Goal: Information Seeking & Learning: Learn about a topic

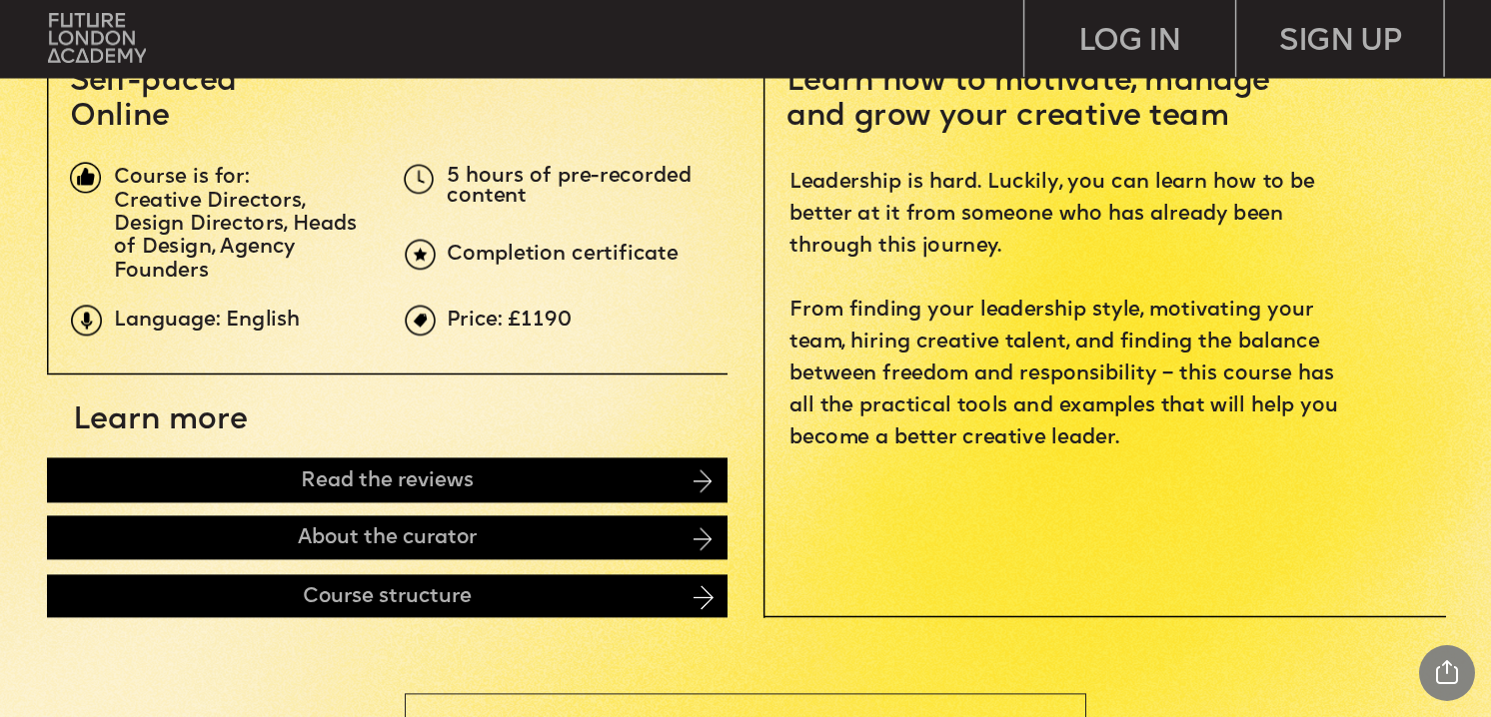
scroll to position [722, 0]
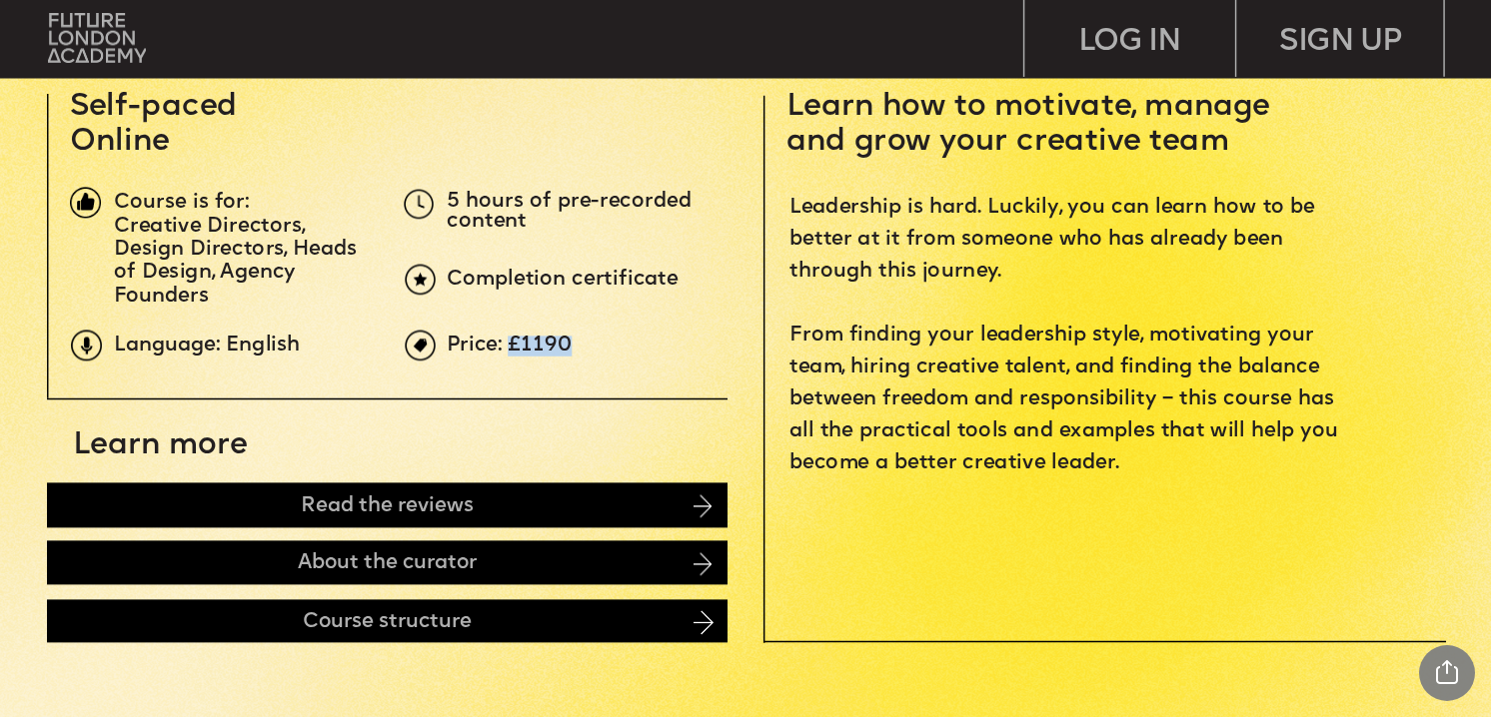
drag, startPoint x: 514, startPoint y: 346, endPoint x: 602, endPoint y: 351, distance: 89.1
click at [602, 351] on p "Price: £1190" at bounding box center [796, 346] width 698 height 20
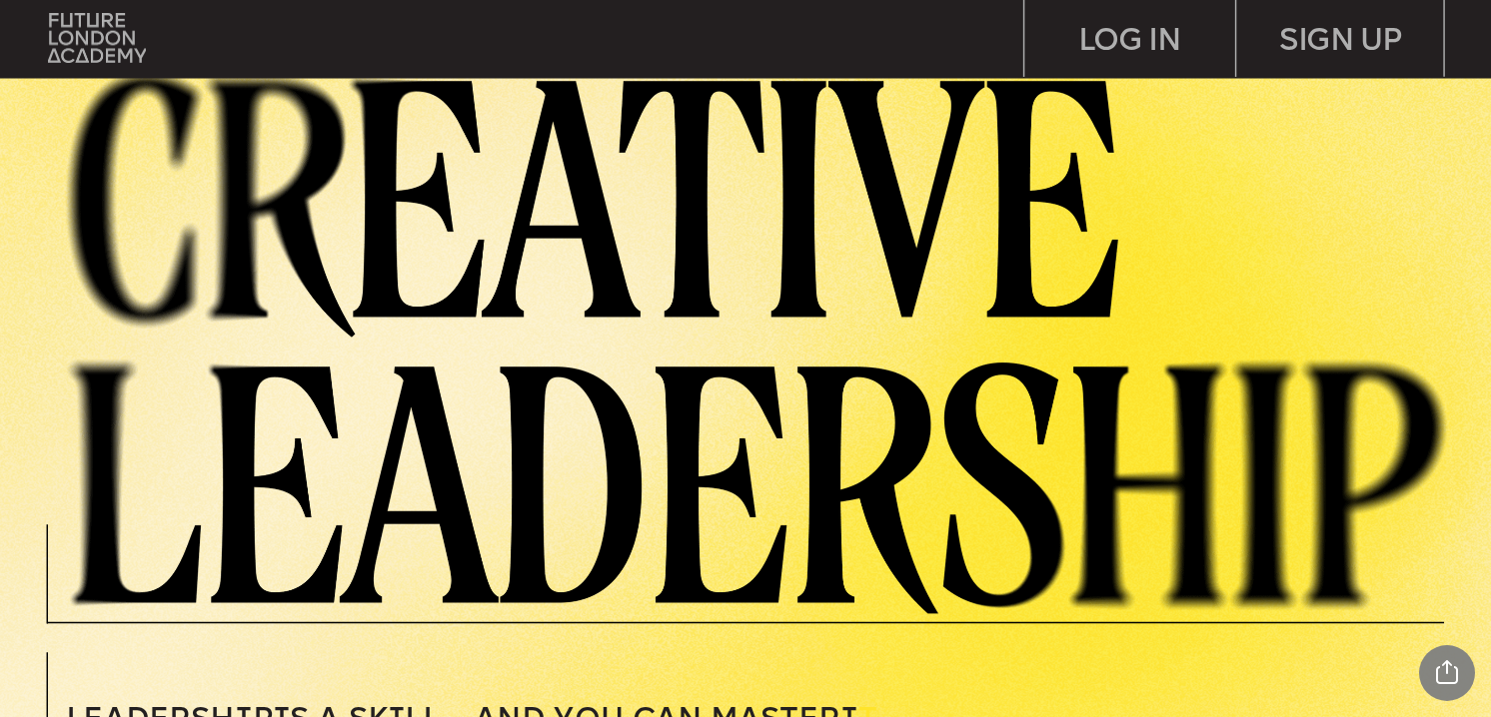
scroll to position [23, 0]
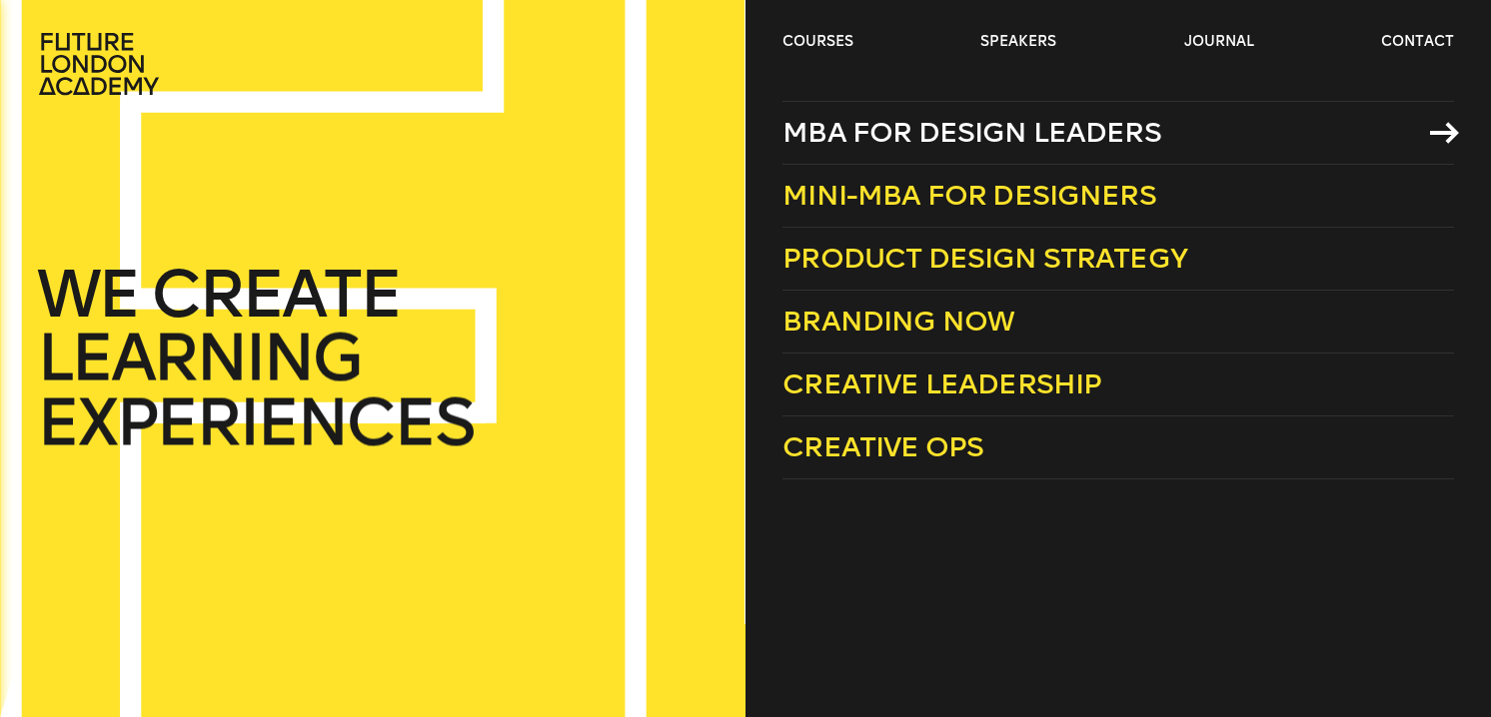
click at [839, 147] on span "MBA for Design Leaders" at bounding box center [971, 132] width 379 height 33
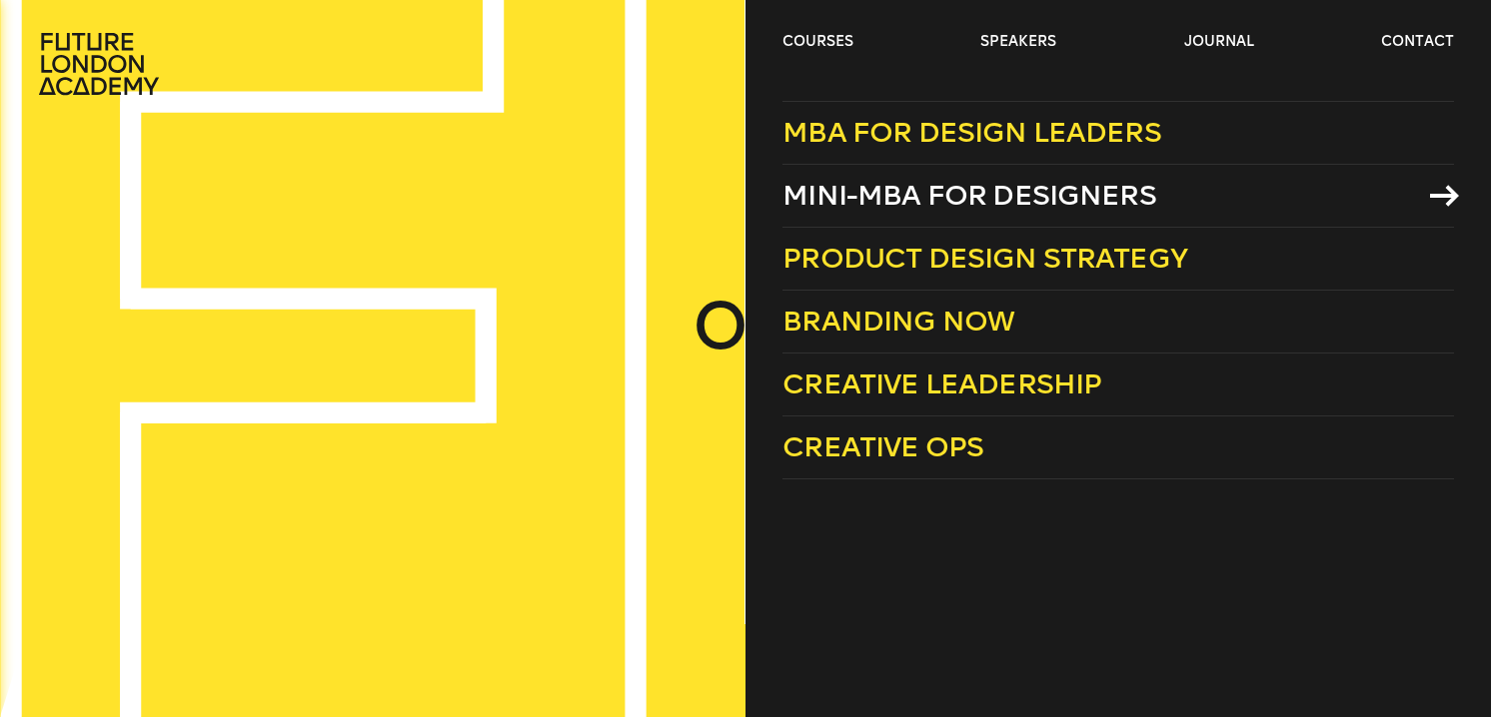
click at [903, 178] on link "Mini-MBA for Designers" at bounding box center [1117, 196] width 670 height 63
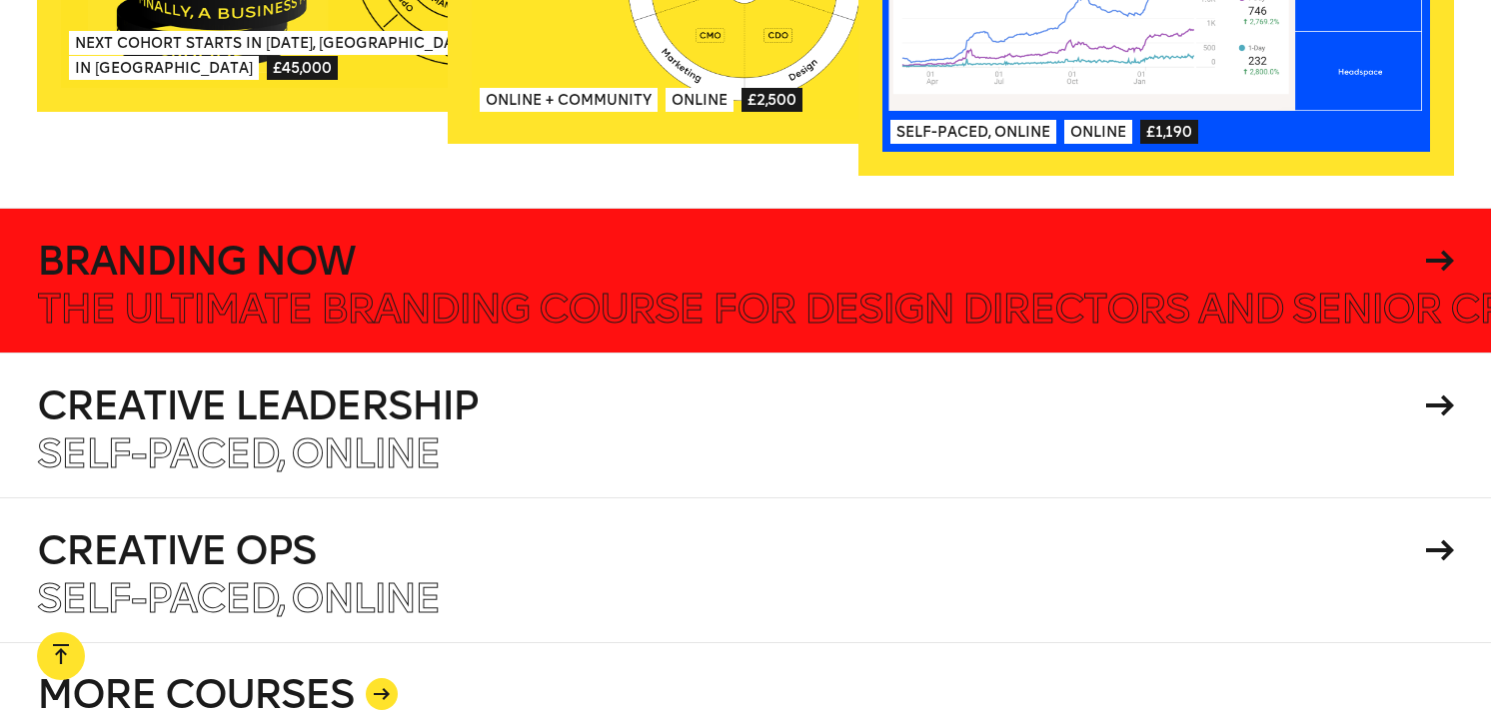
scroll to position [3333, 0]
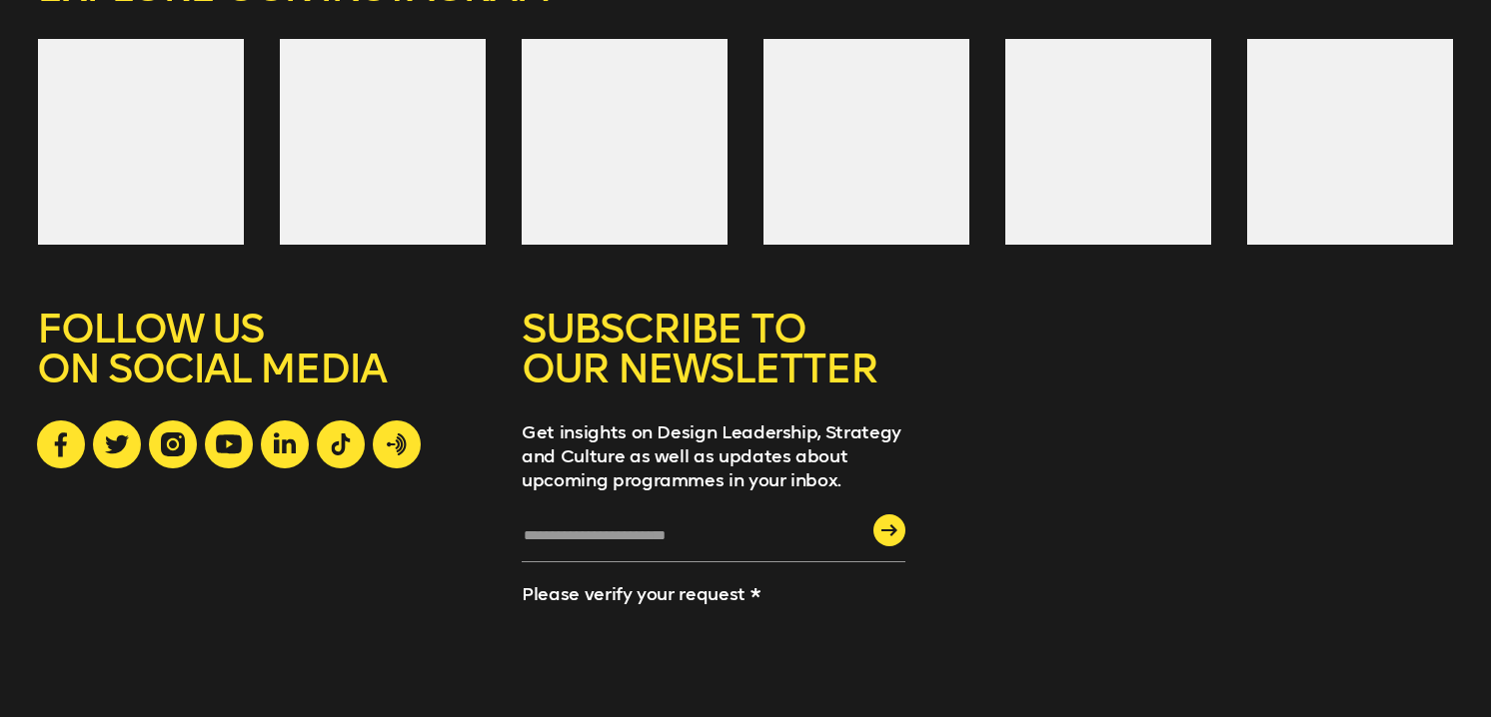
scroll to position [5510, 0]
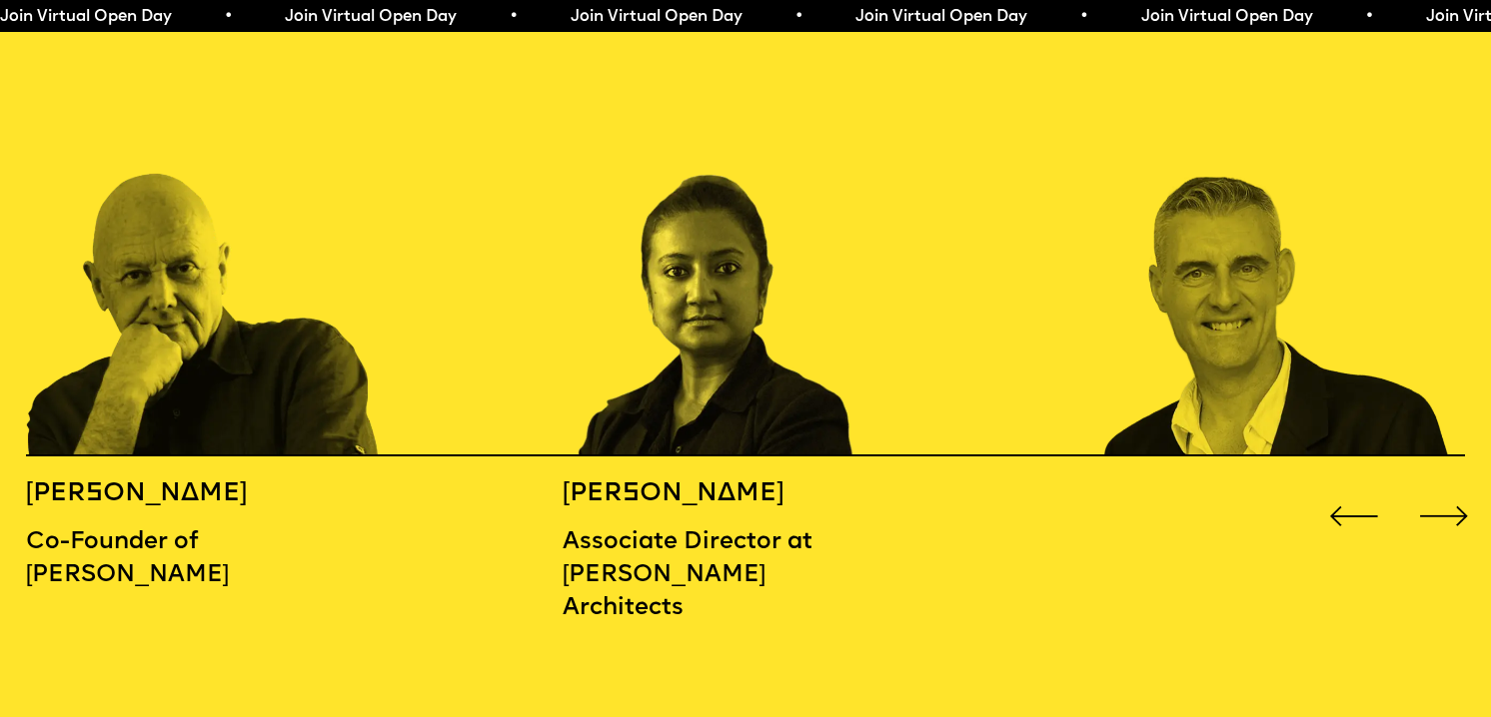
scroll to position [2385, 0]
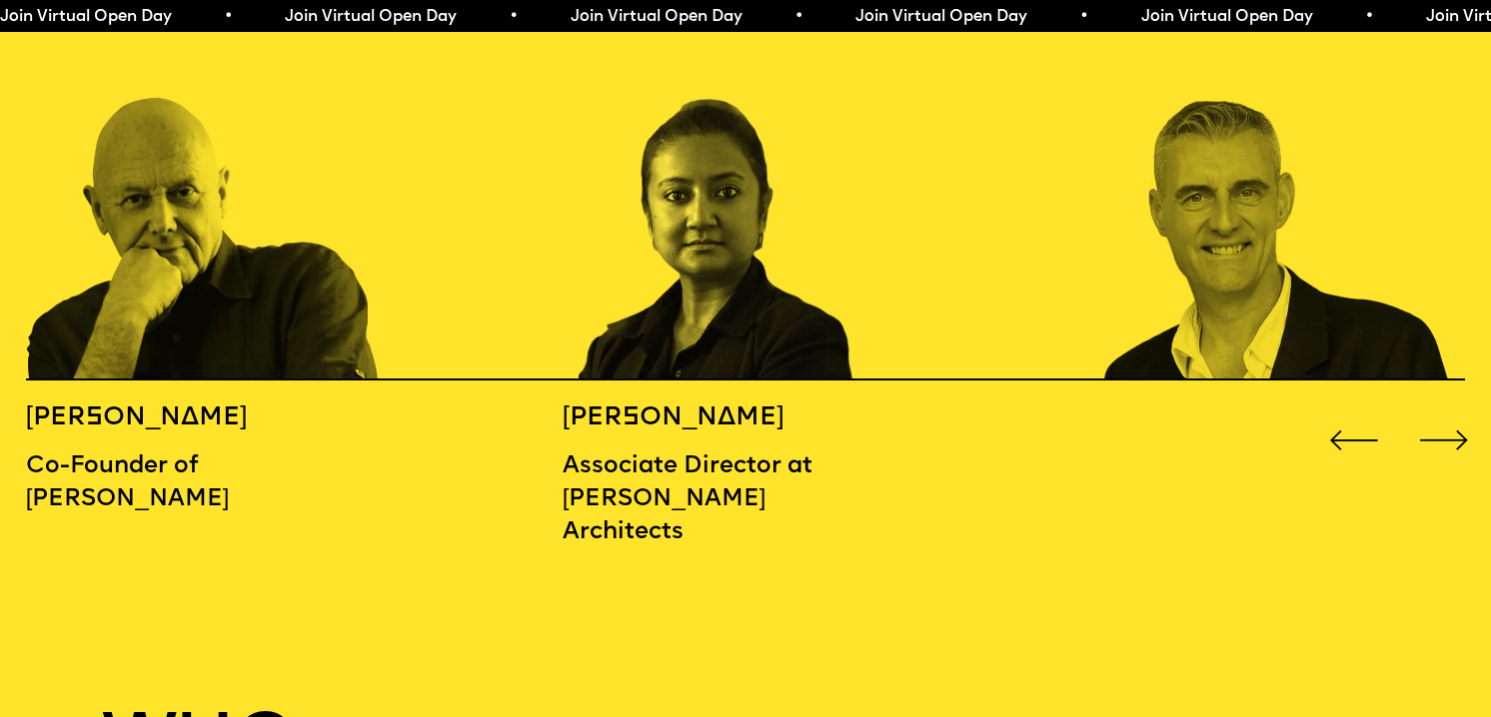
click at [1433, 412] on div "Next slide" at bounding box center [1444, 441] width 60 height 60
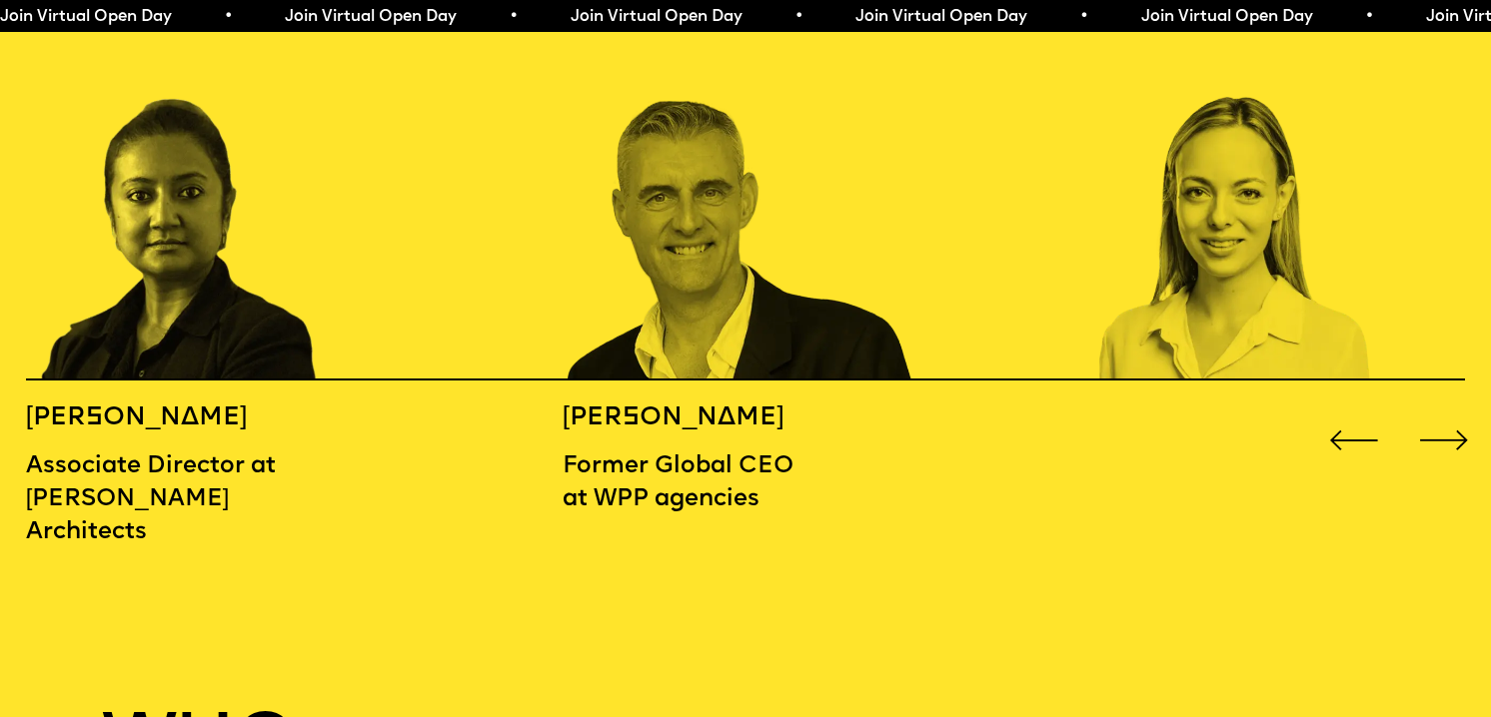
click at [1433, 412] on div "Next slide" at bounding box center [1444, 441] width 60 height 60
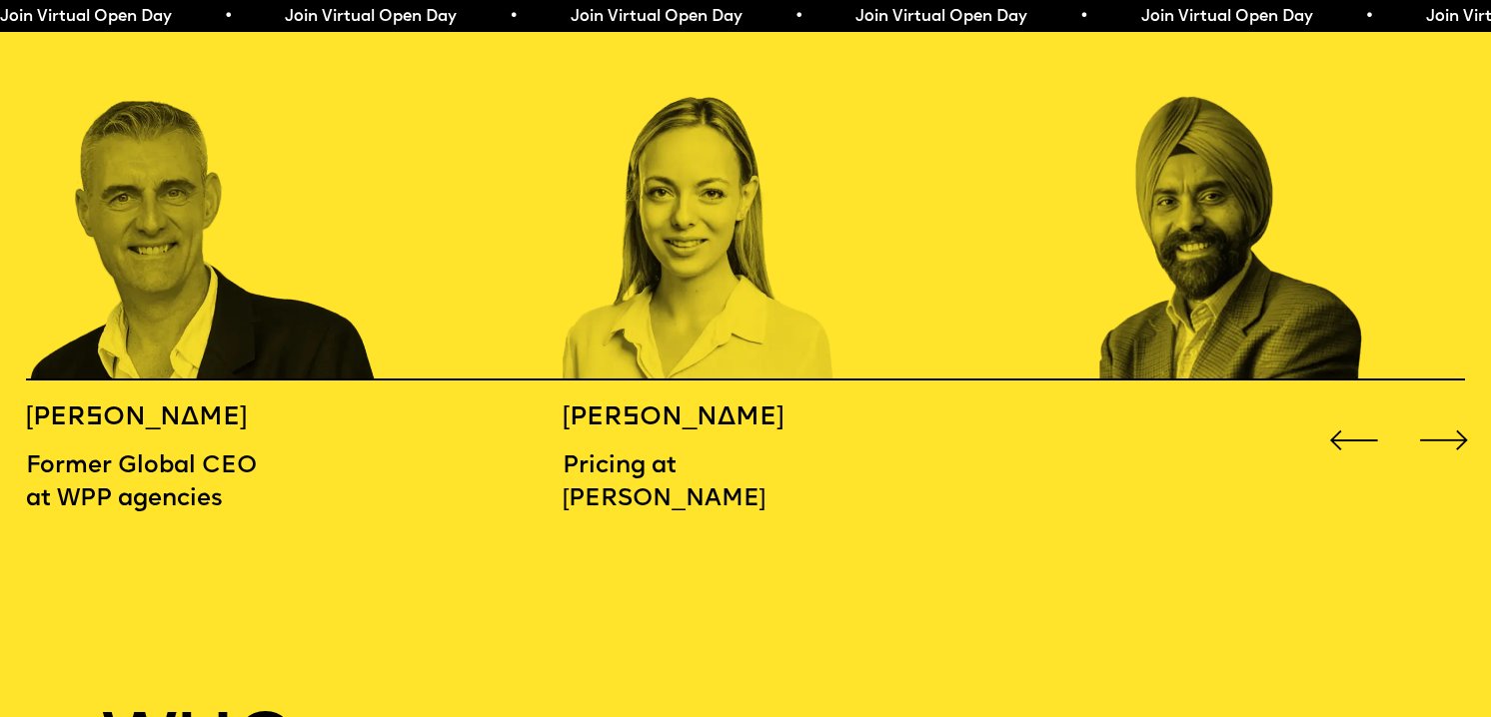
click at [1433, 412] on div "Next slide" at bounding box center [1444, 441] width 60 height 60
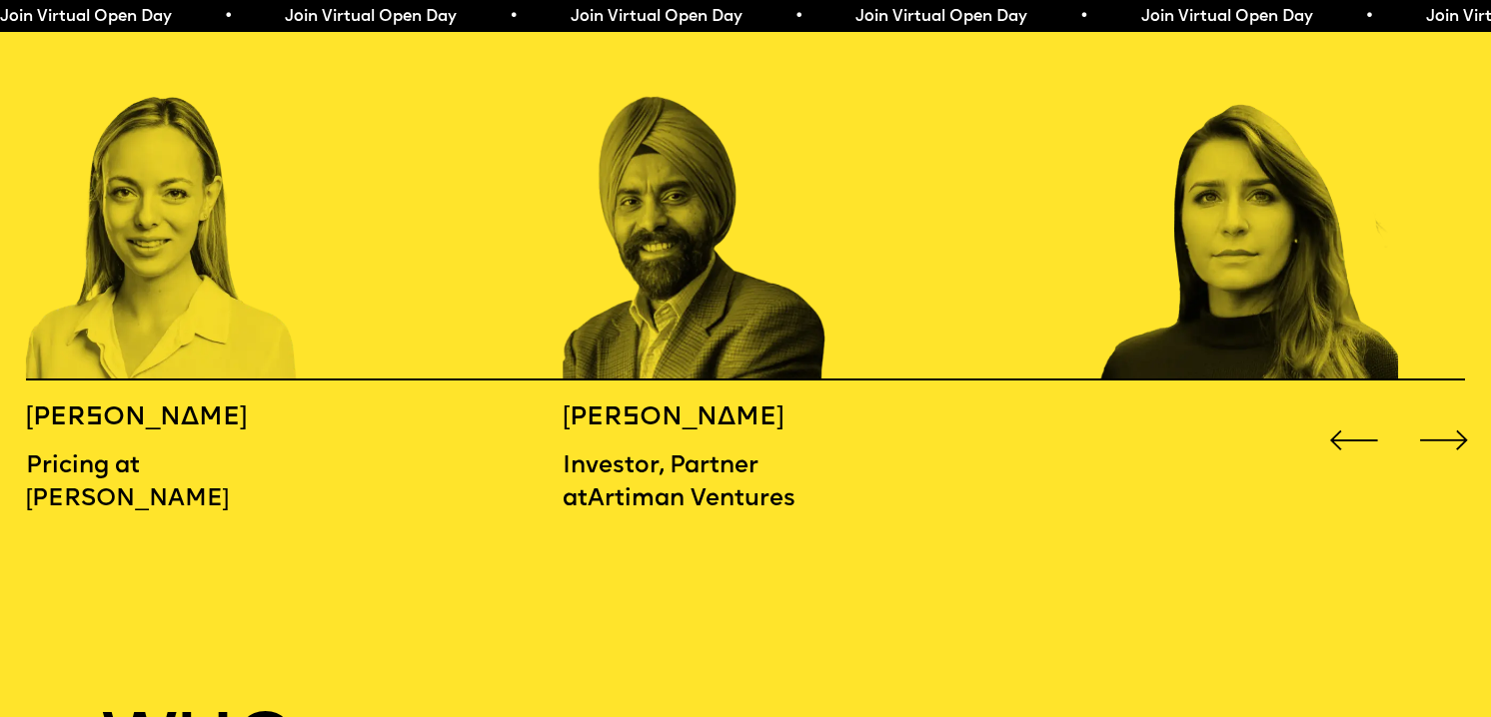
click at [1433, 412] on div "Next slide" at bounding box center [1444, 441] width 60 height 60
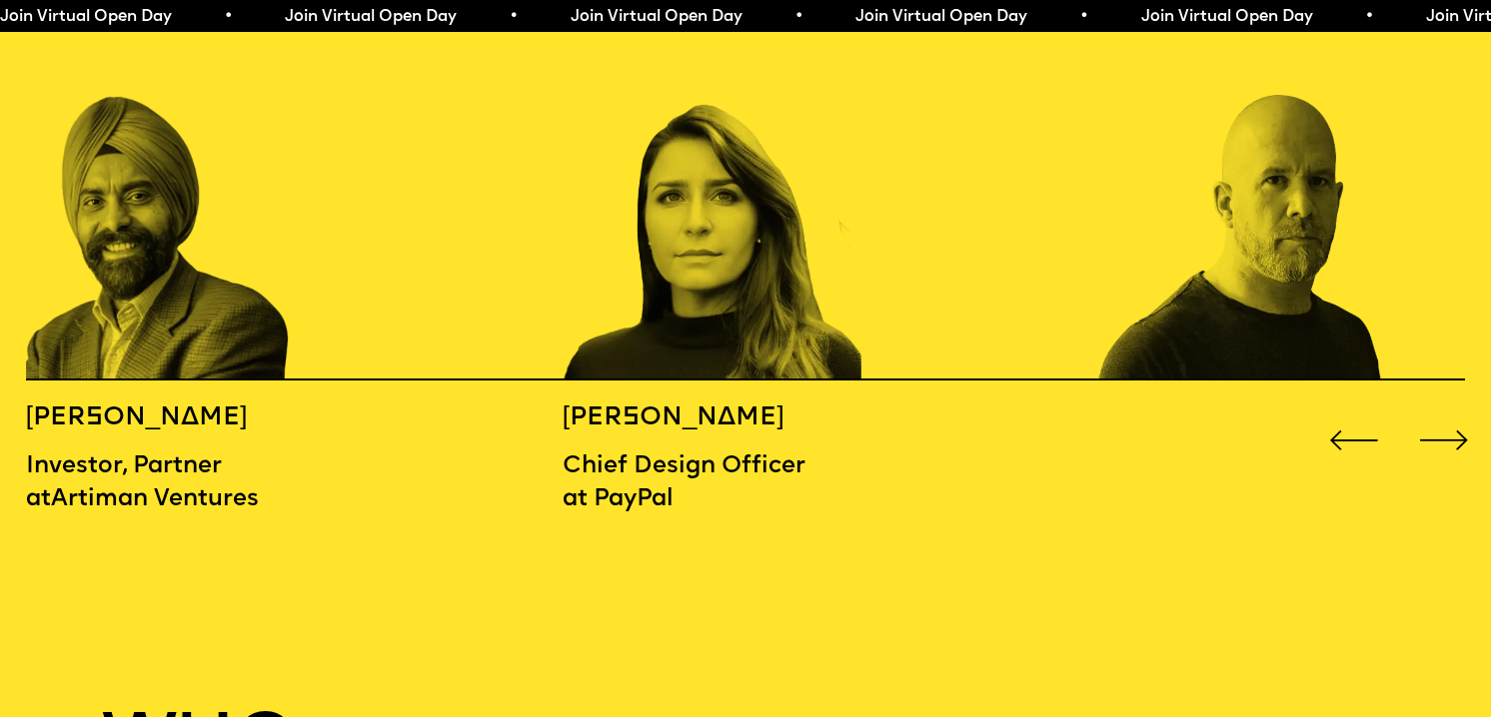
click at [1433, 412] on div "Next slide" at bounding box center [1444, 441] width 60 height 60
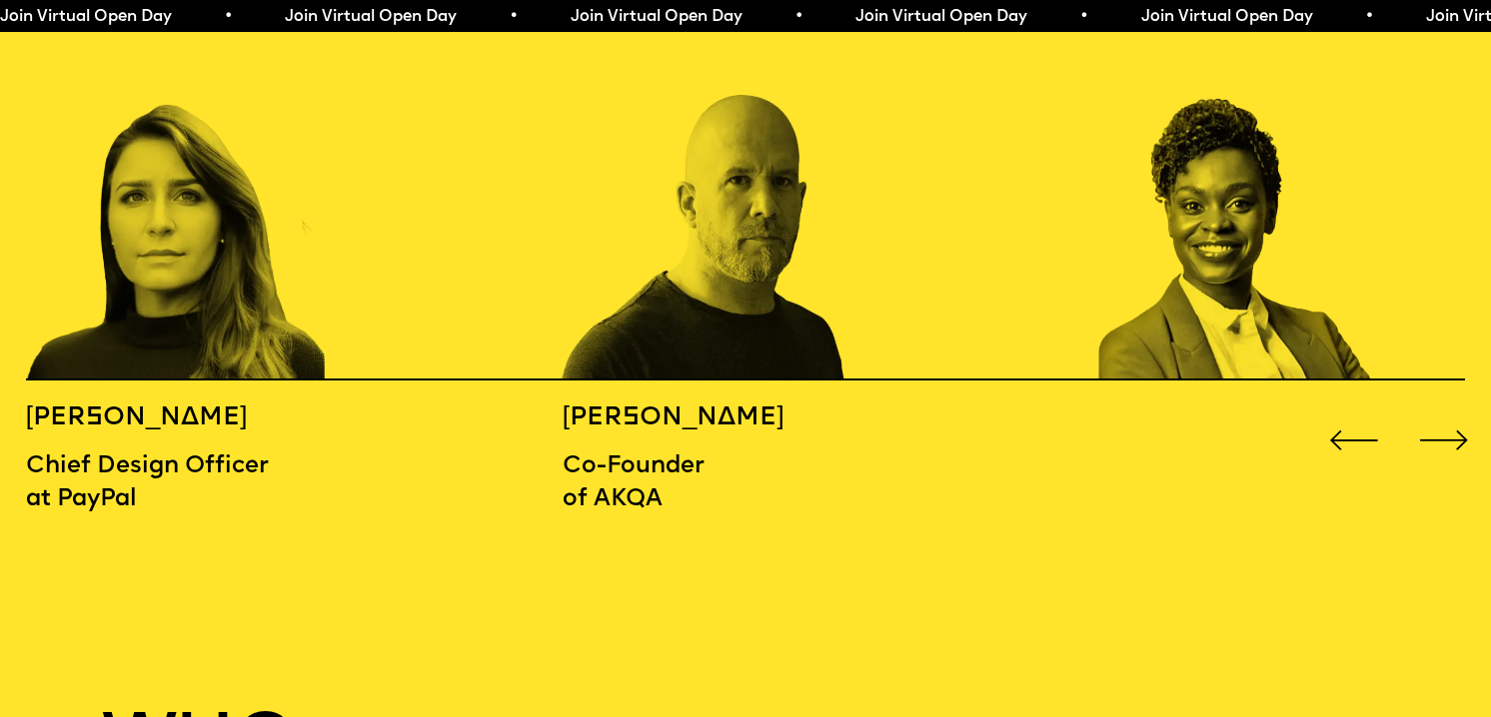
click at [1433, 412] on div "Next slide" at bounding box center [1444, 441] width 60 height 60
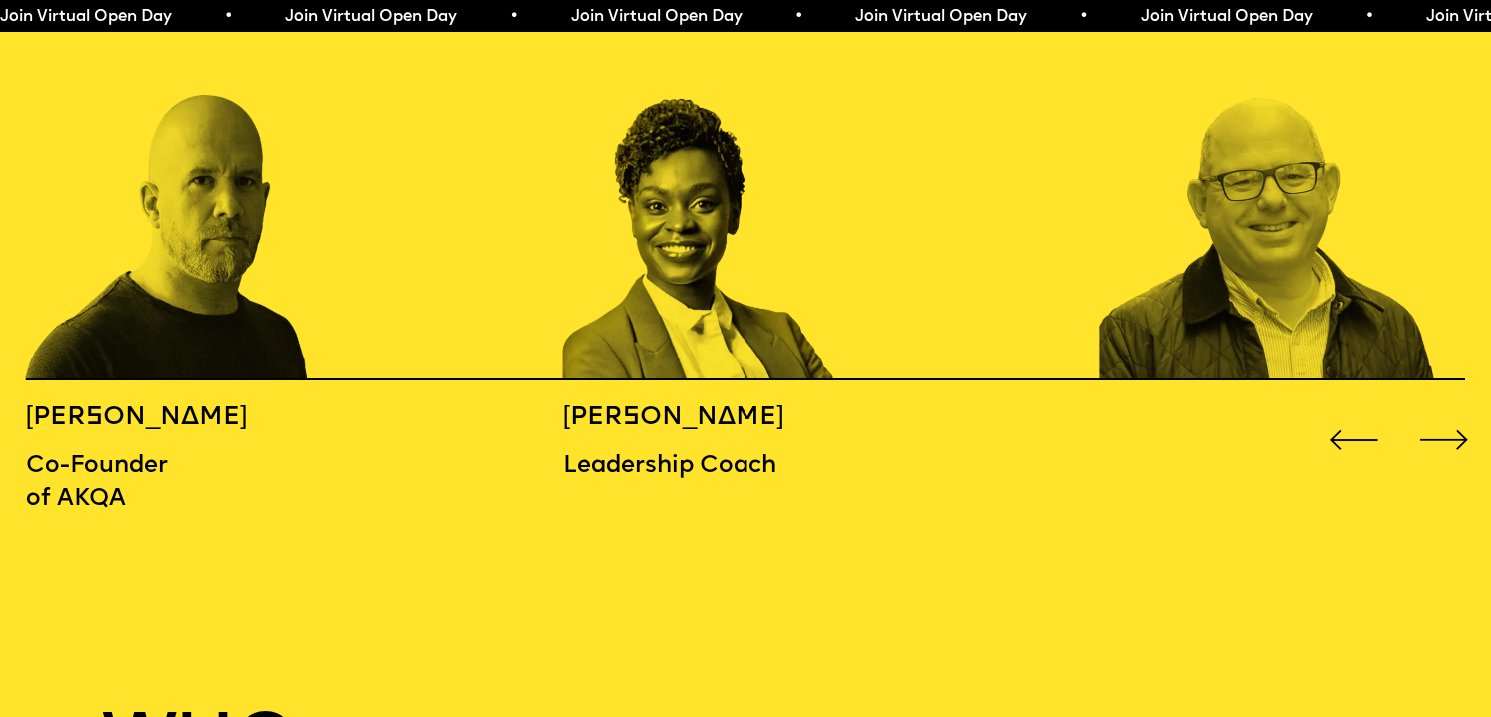
click at [1433, 412] on div "Next slide" at bounding box center [1444, 441] width 60 height 60
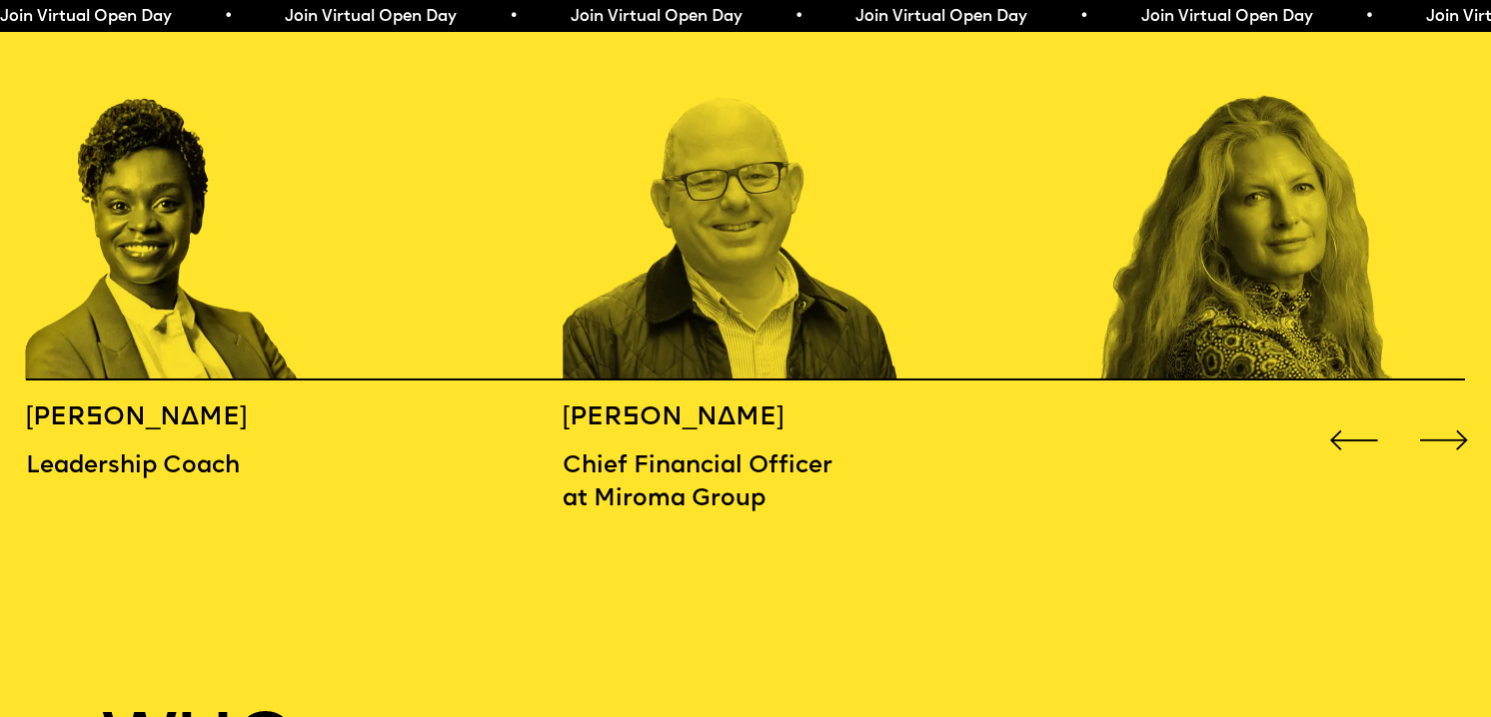
click at [1433, 412] on div "Next slide" at bounding box center [1444, 441] width 60 height 60
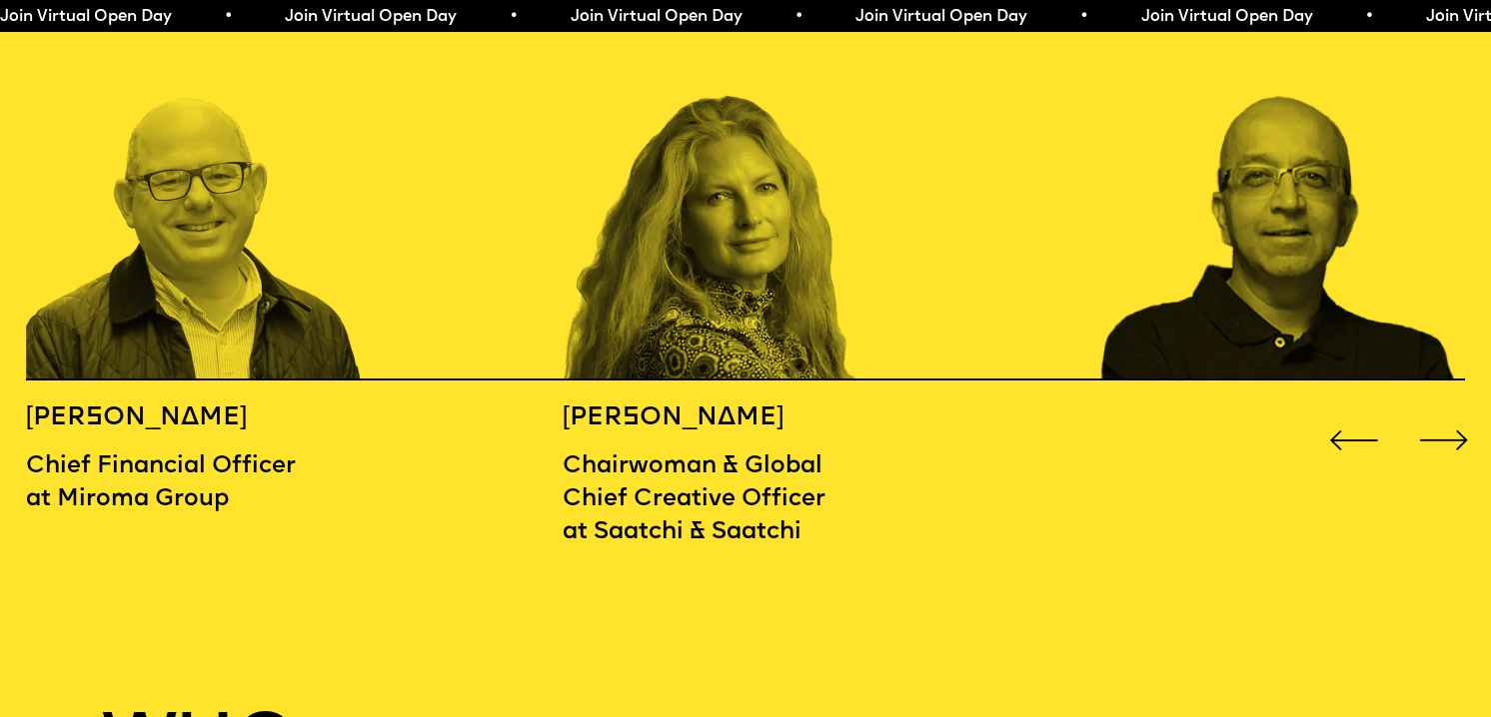
click at [1433, 412] on div "Next slide" at bounding box center [1444, 441] width 60 height 60
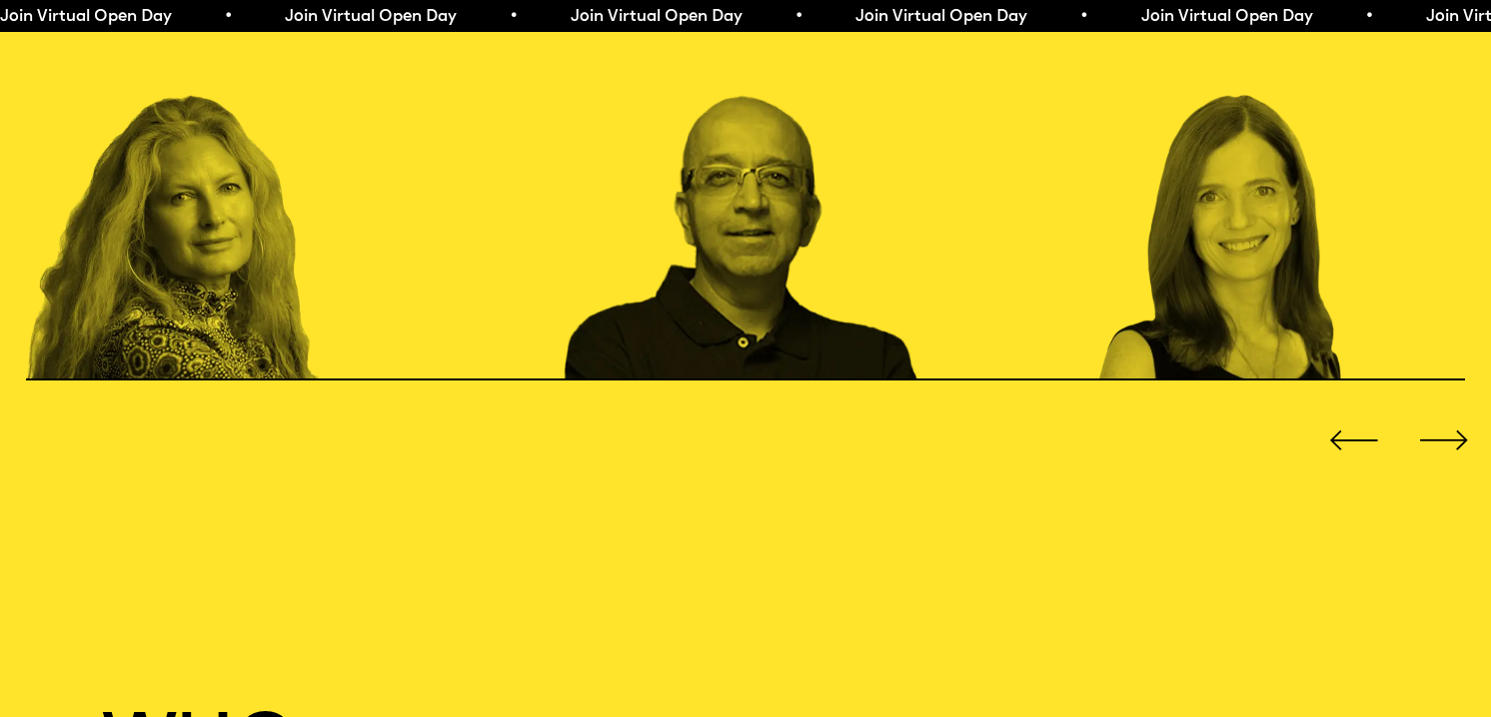
click at [1433, 412] on div "Next slide" at bounding box center [1444, 441] width 60 height 60
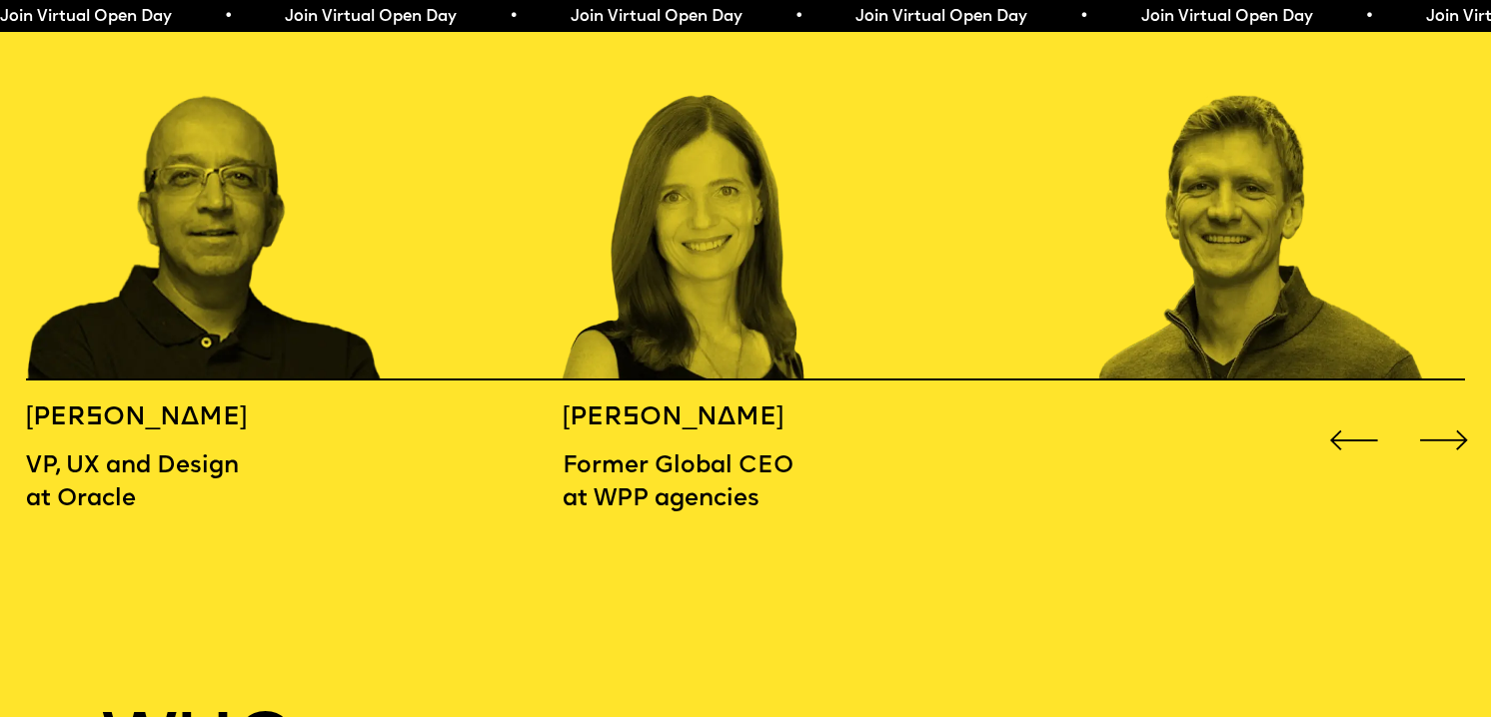
click at [1433, 412] on div "Next slide" at bounding box center [1444, 441] width 60 height 60
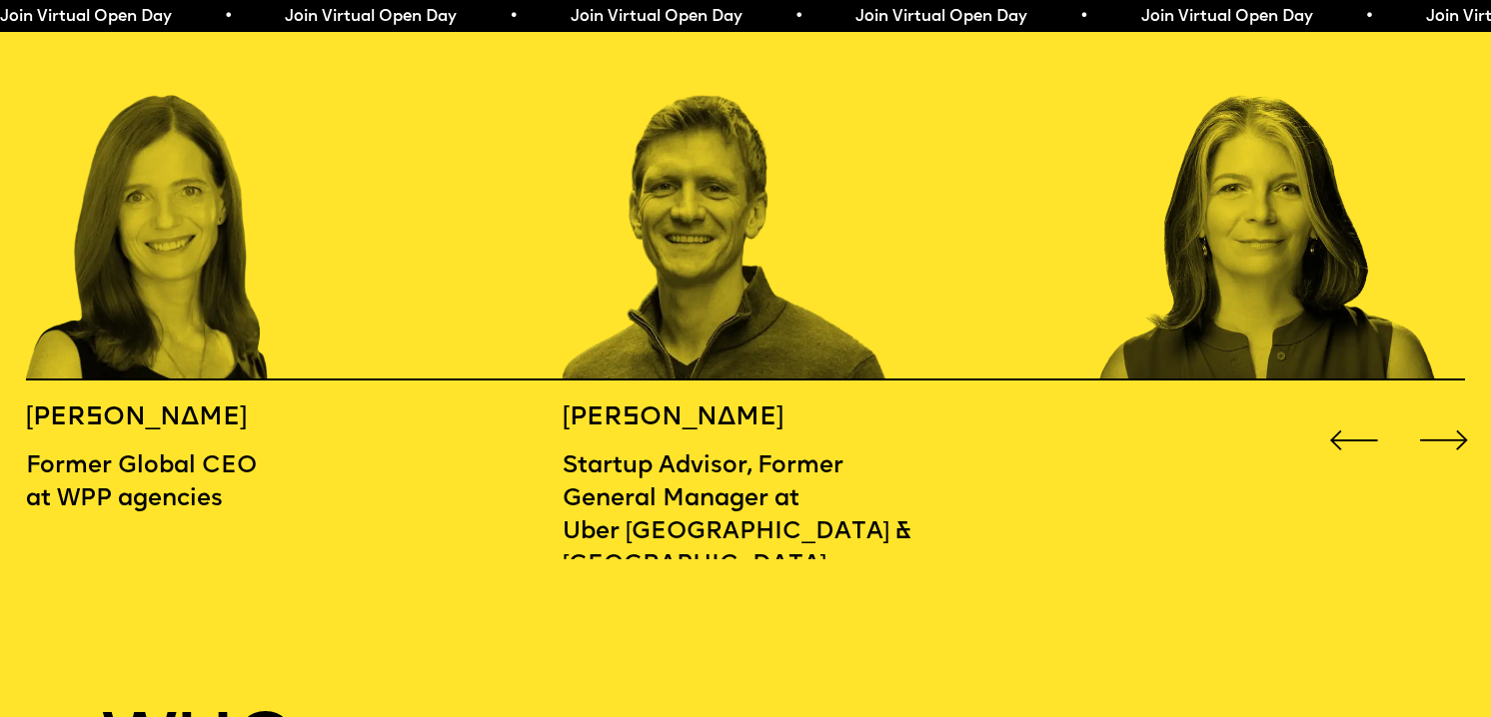
click at [1433, 412] on div "Next slide" at bounding box center [1444, 441] width 60 height 60
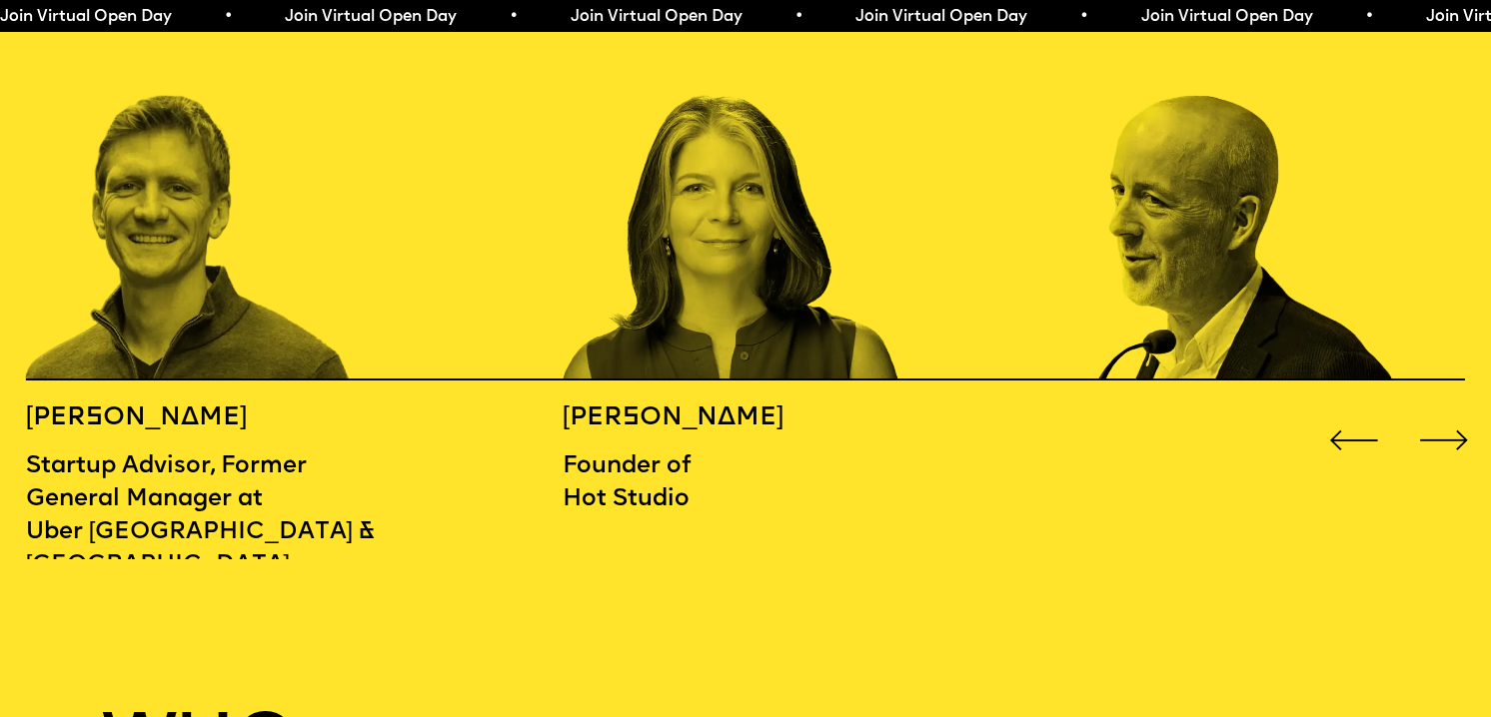
click at [1433, 412] on div "Next slide" at bounding box center [1444, 441] width 60 height 60
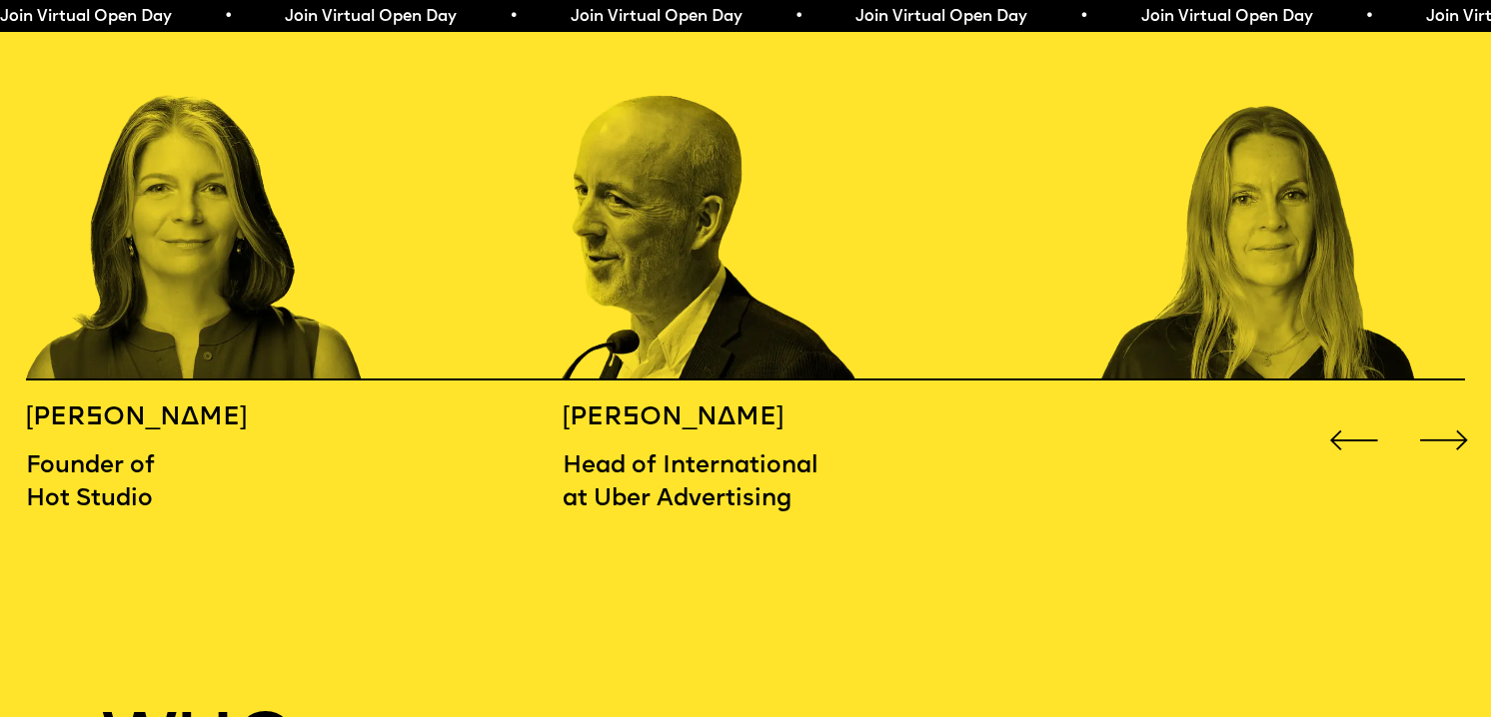
click at [1433, 412] on div "Next slide" at bounding box center [1444, 441] width 60 height 60
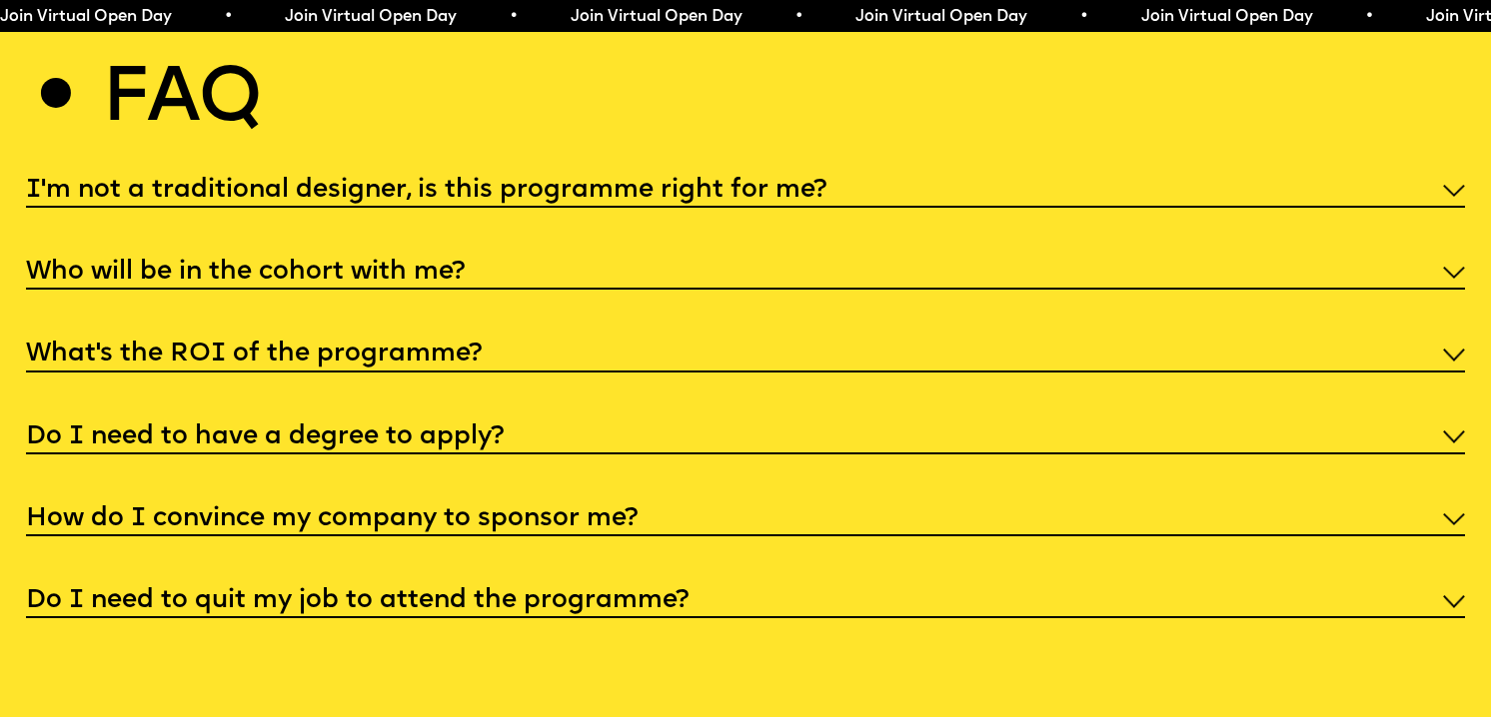
scroll to position [7747, 0]
click at [941, 171] on div "I'm not a traditional designer, is this programme right for me?" at bounding box center [745, 189] width 1439 height 38
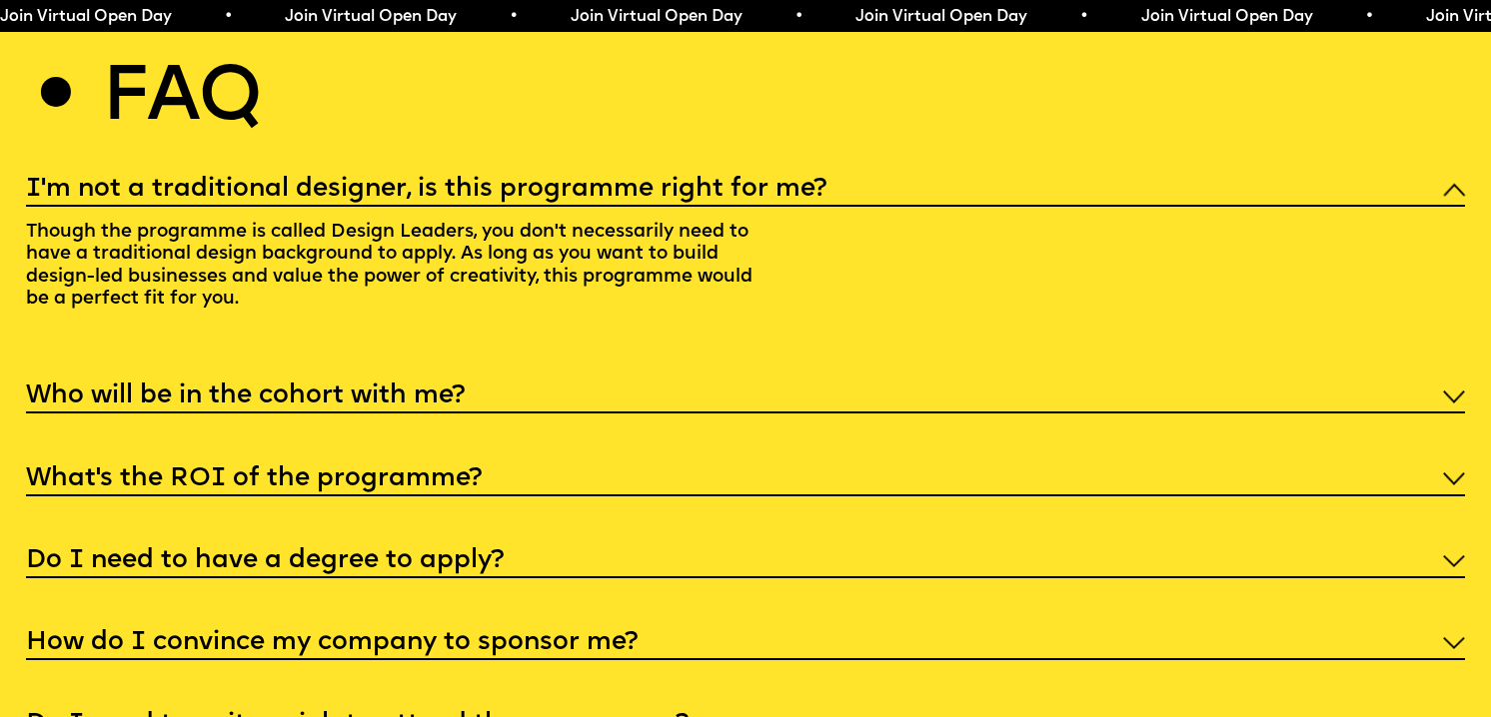
click at [874, 377] on div "Who will be in the cohort with me?" at bounding box center [745, 396] width 1439 height 38
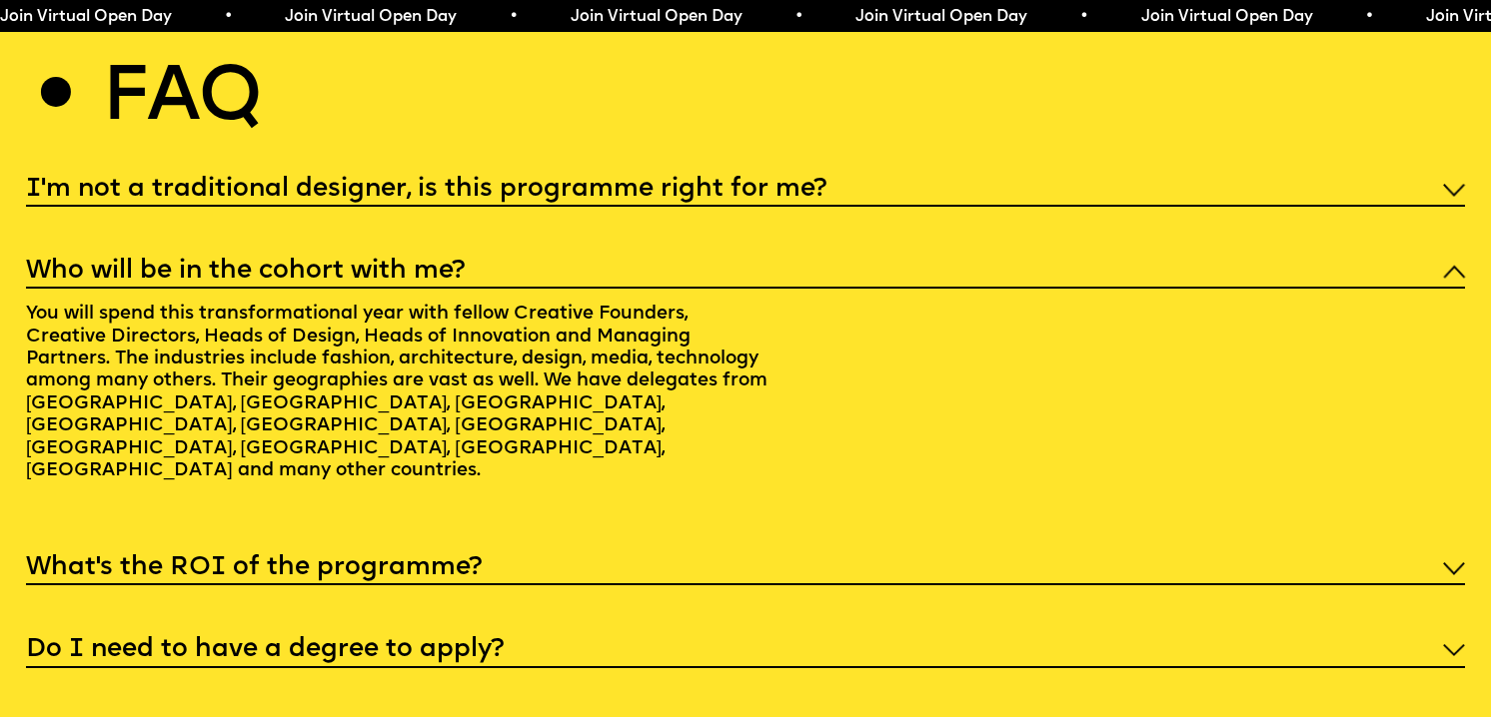
click at [843, 549] on div "What’s the ROI of the programme?" at bounding box center [745, 568] width 1439 height 38
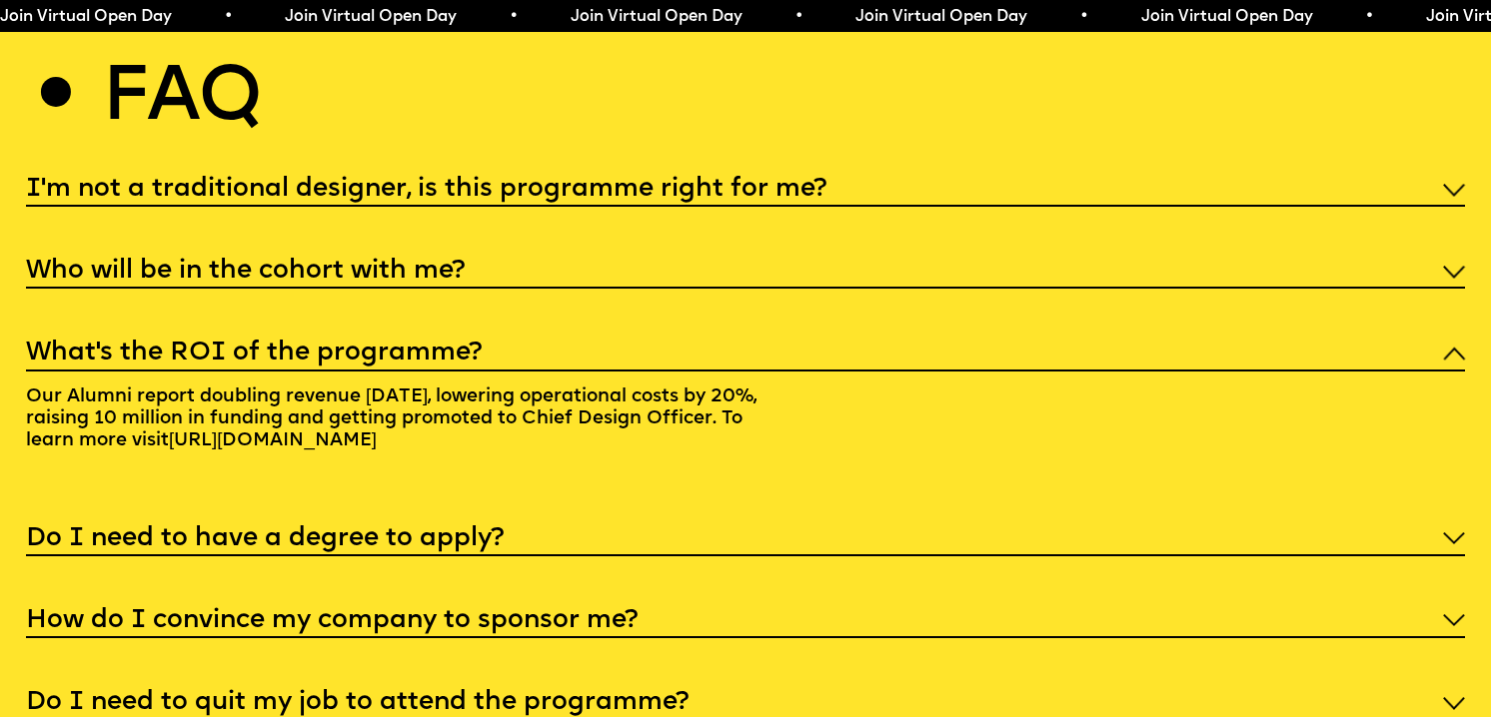
click at [845, 523] on div "Do I need to have a degree to apply?" at bounding box center [745, 538] width 1439 height 38
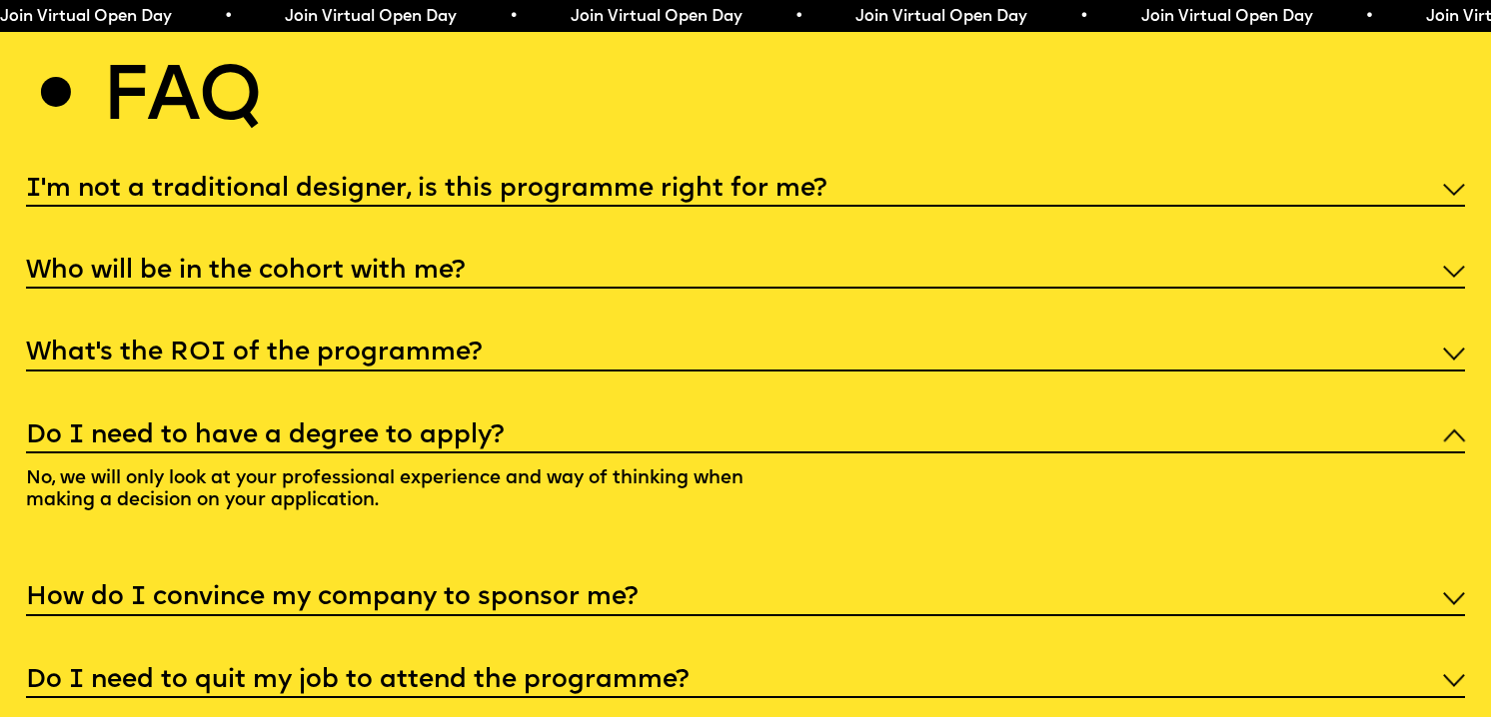
click at [838, 551] on div "I'm not a traditional designer, is this programme right for me? Though the prog…" at bounding box center [745, 434] width 1439 height 529
click at [834, 579] on div "How do I convince my company to sponsor me?" at bounding box center [745, 598] width 1439 height 38
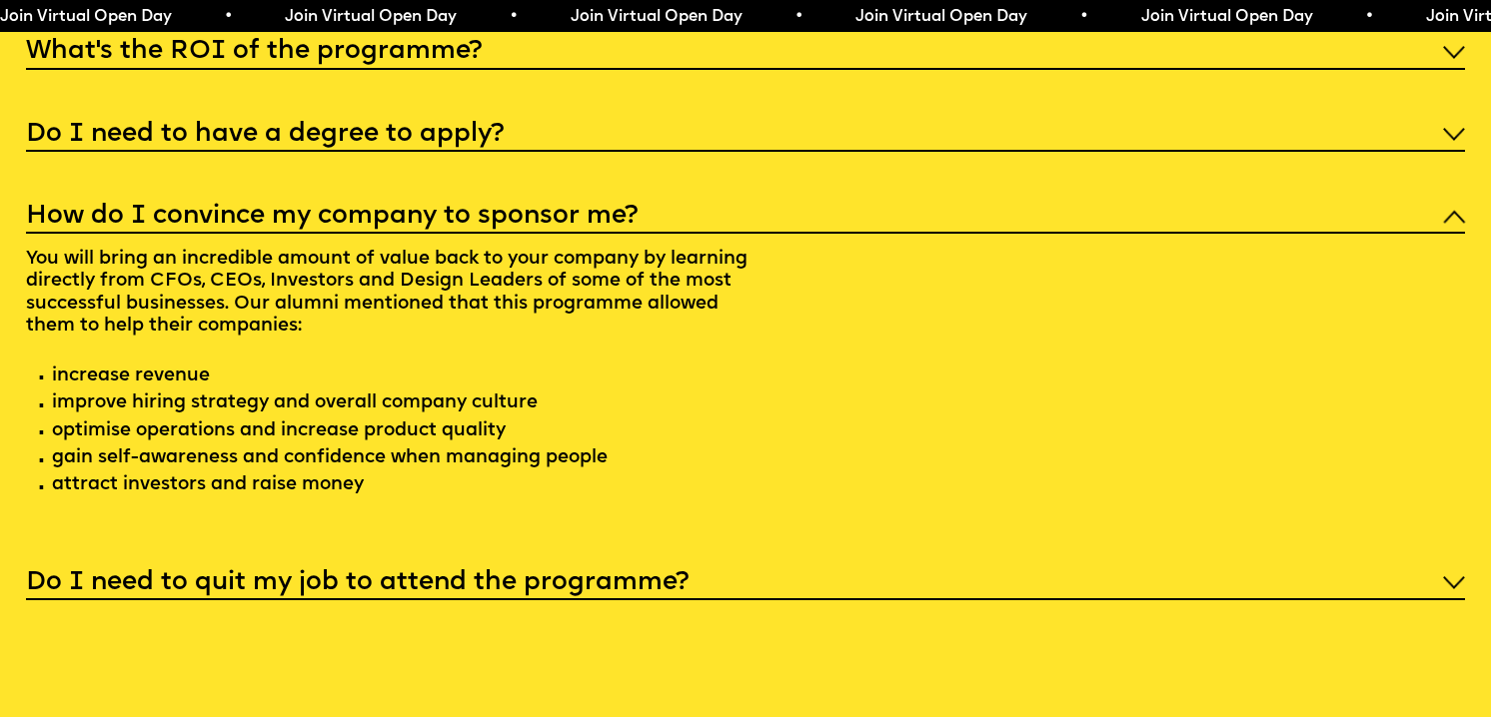
scroll to position [8056, 0]
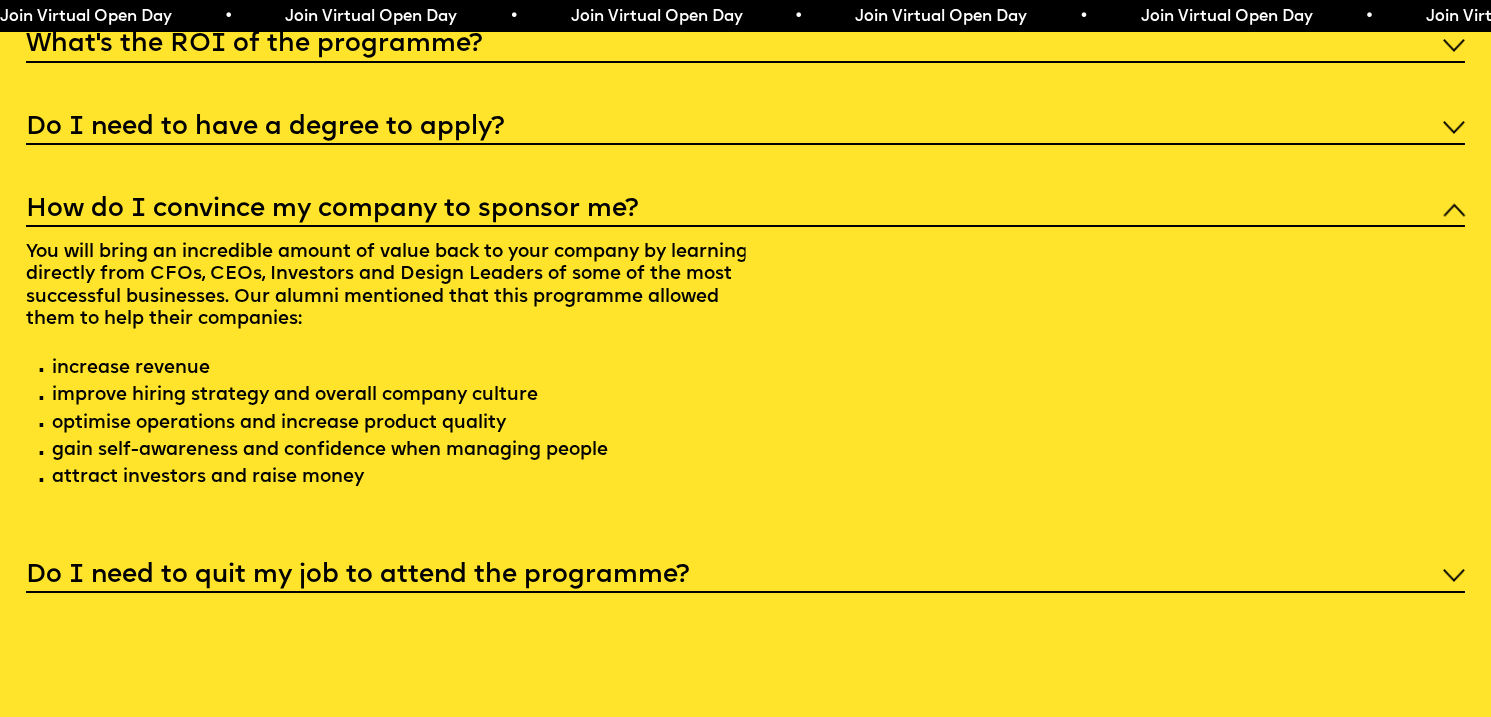
click at [858, 556] on div "Do I need to quit my job to attend the programme?" at bounding box center [745, 575] width 1439 height 38
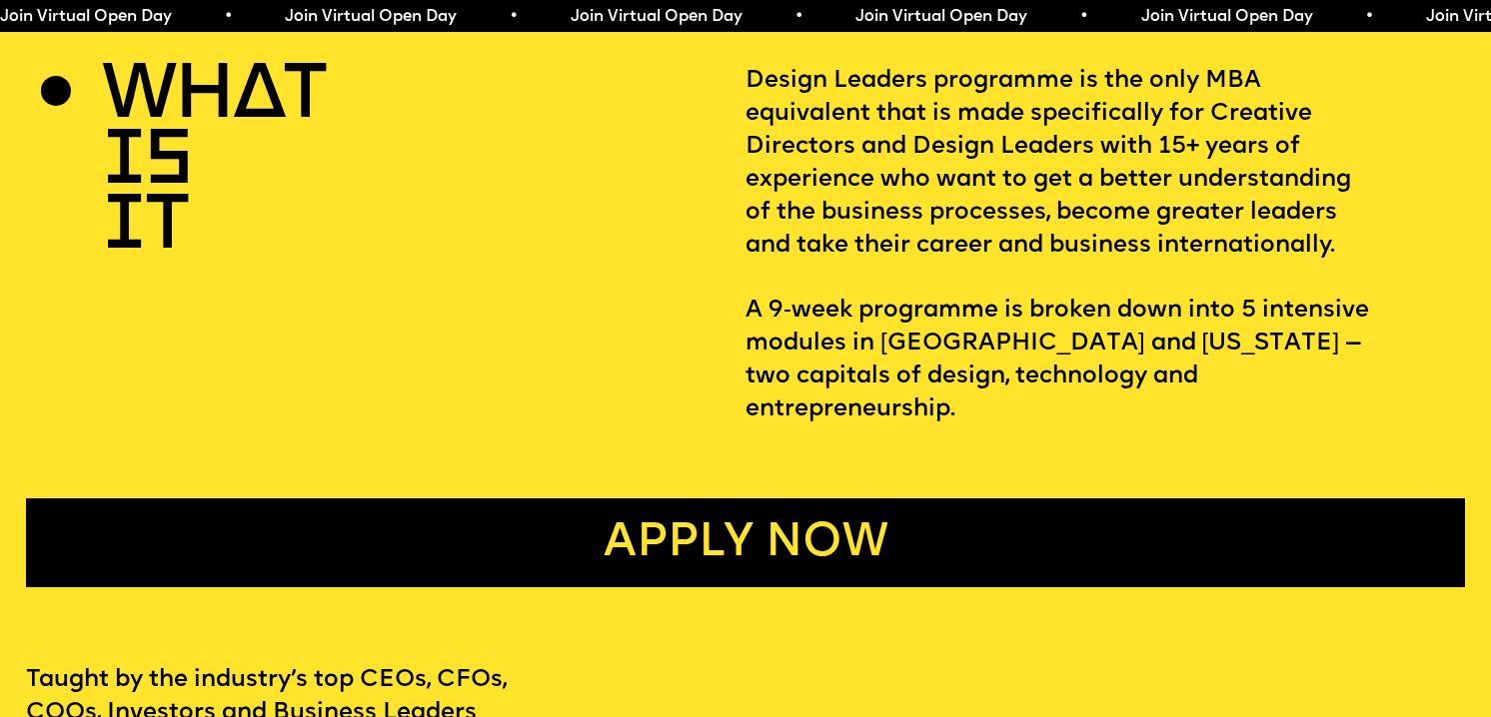
scroll to position [0, 0]
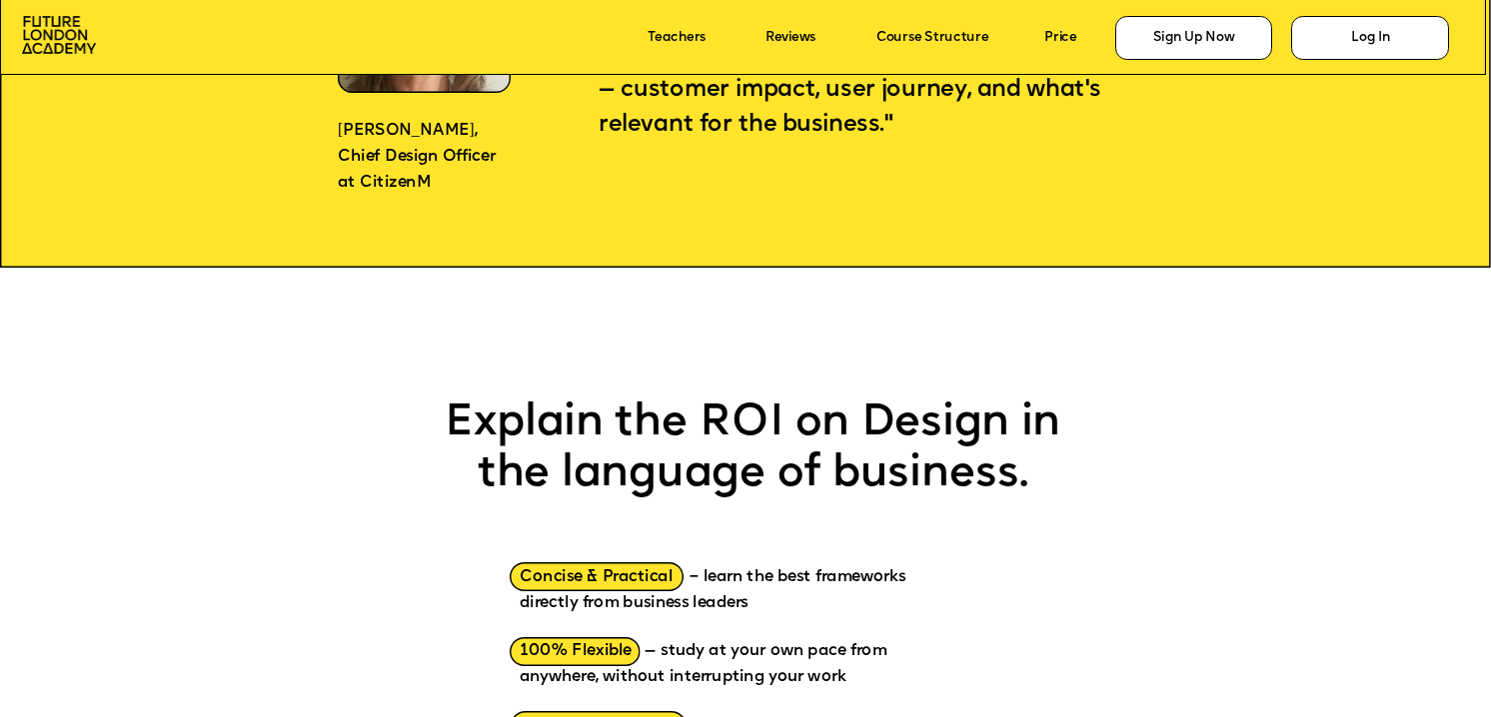
scroll to position [2246, 0]
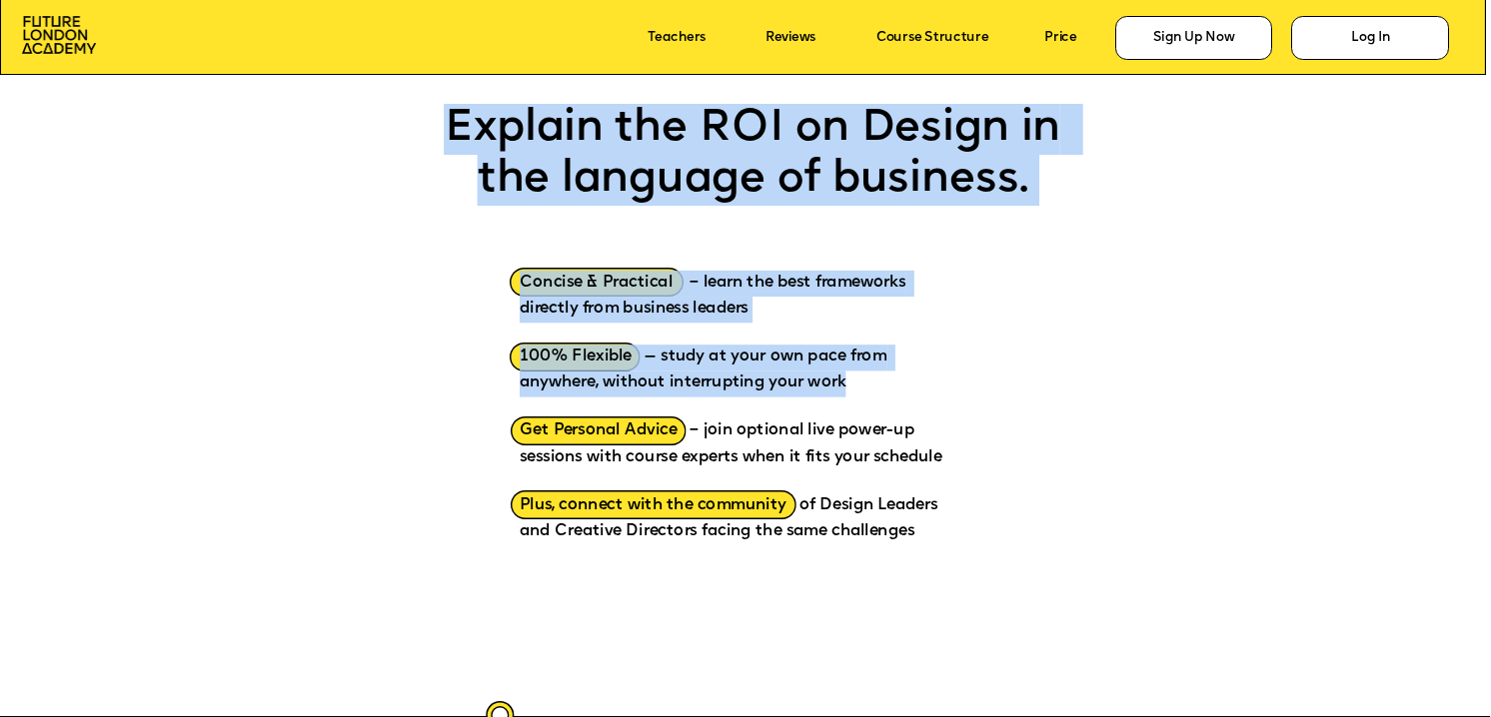
drag, startPoint x: 871, startPoint y: 377, endPoint x: 514, endPoint y: 366, distance: 357.9
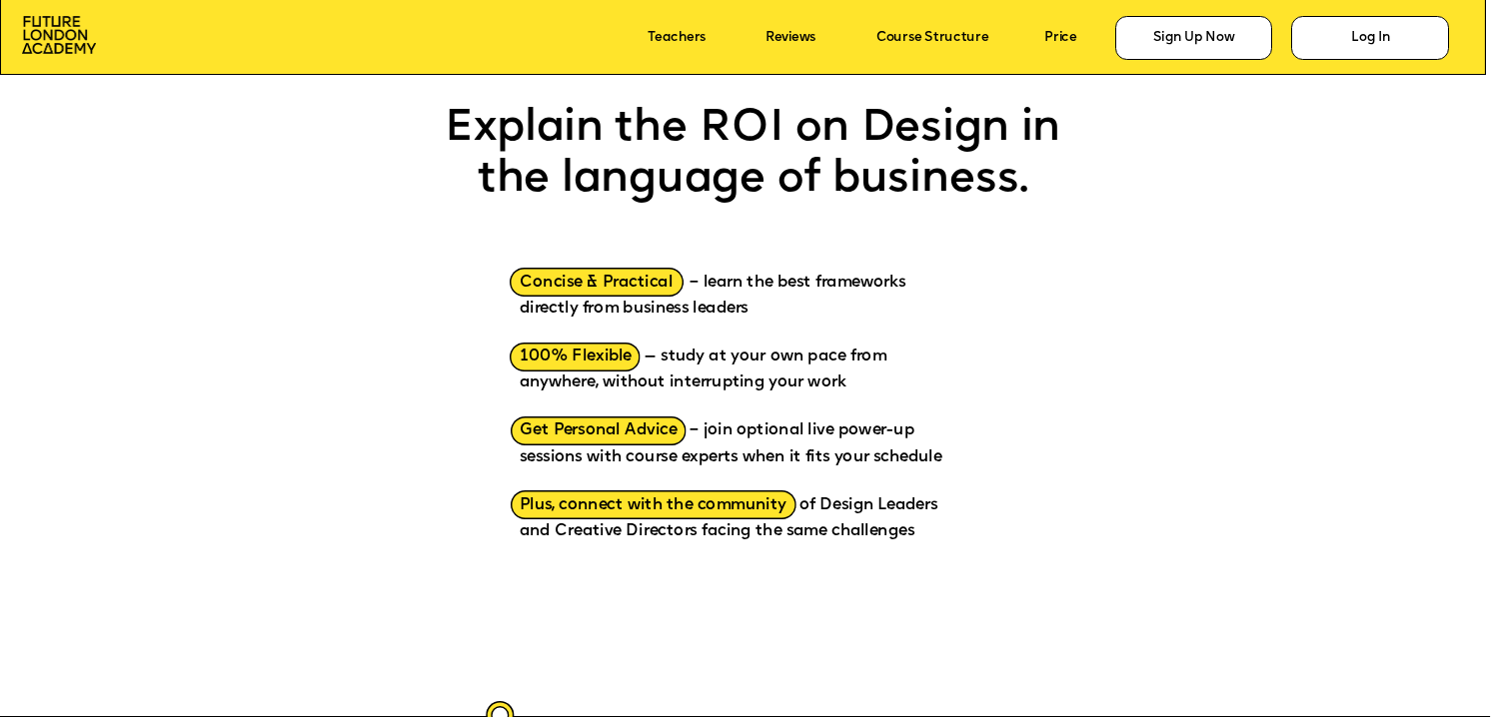
click at [728, 448] on p "Get Personal Advice – join optional live power-up sessions with course experts …" at bounding box center [740, 435] width 440 height 74
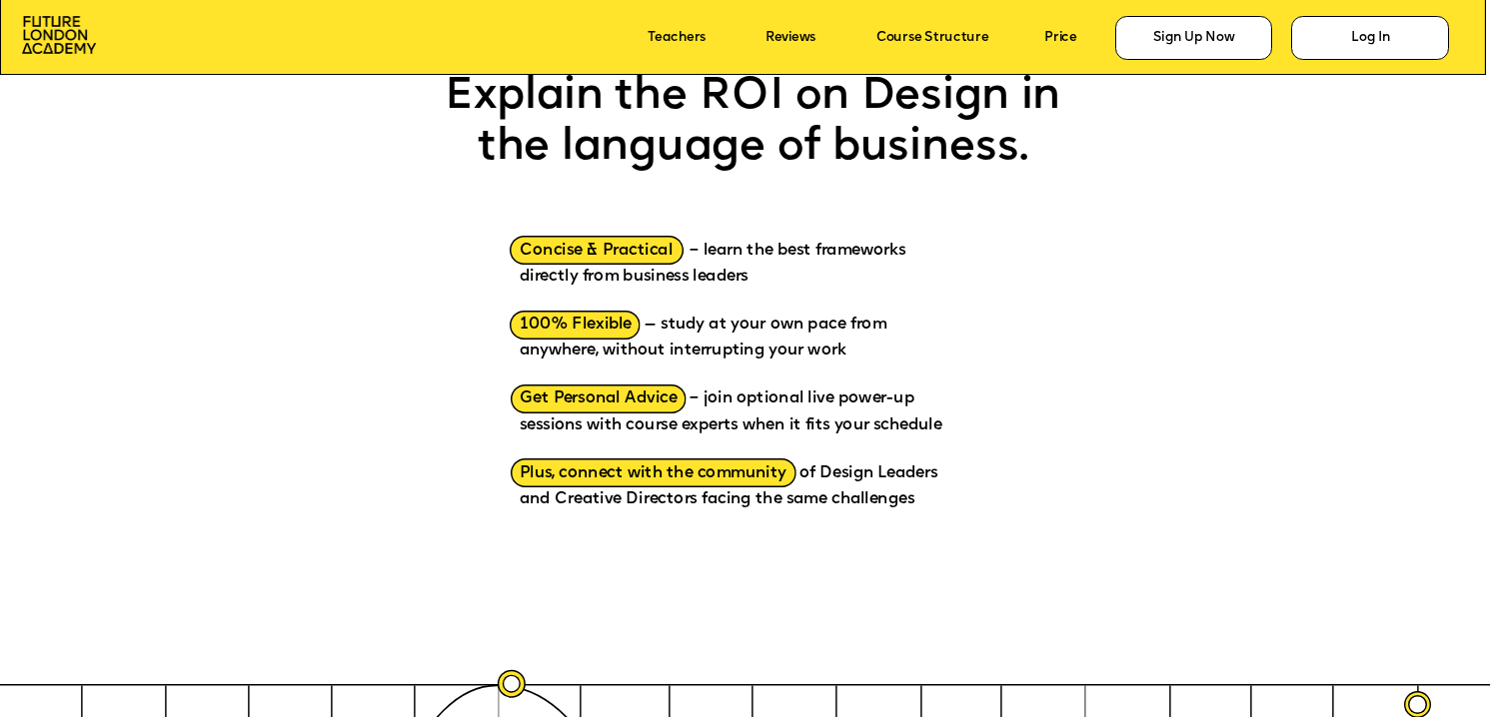
scroll to position [2280, 0]
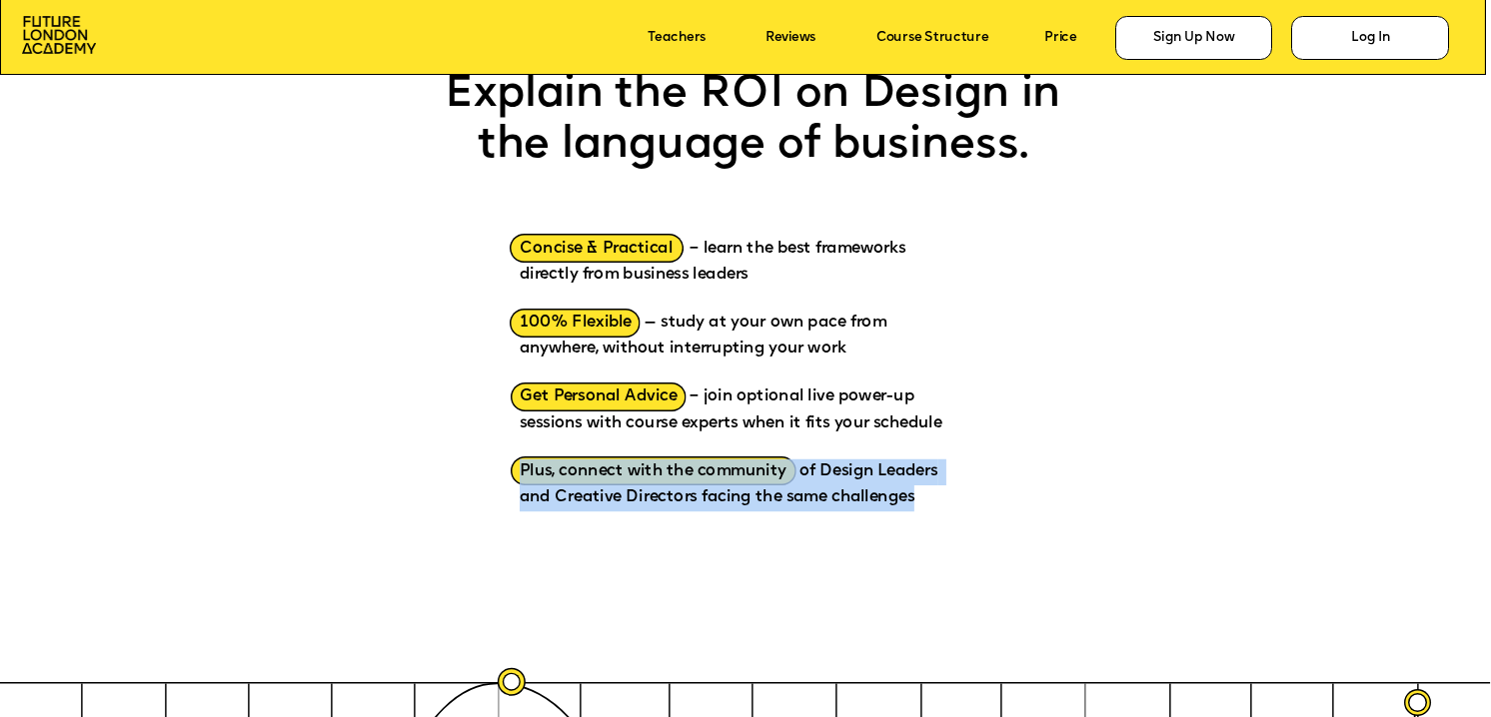
drag, startPoint x: 521, startPoint y: 473, endPoint x: 928, endPoint y: 512, distance: 409.5
click at [929, 507] on p "Plus, connect with the community of Design Leaders and Creative Directors facin…" at bounding box center [740, 488] width 440 height 101
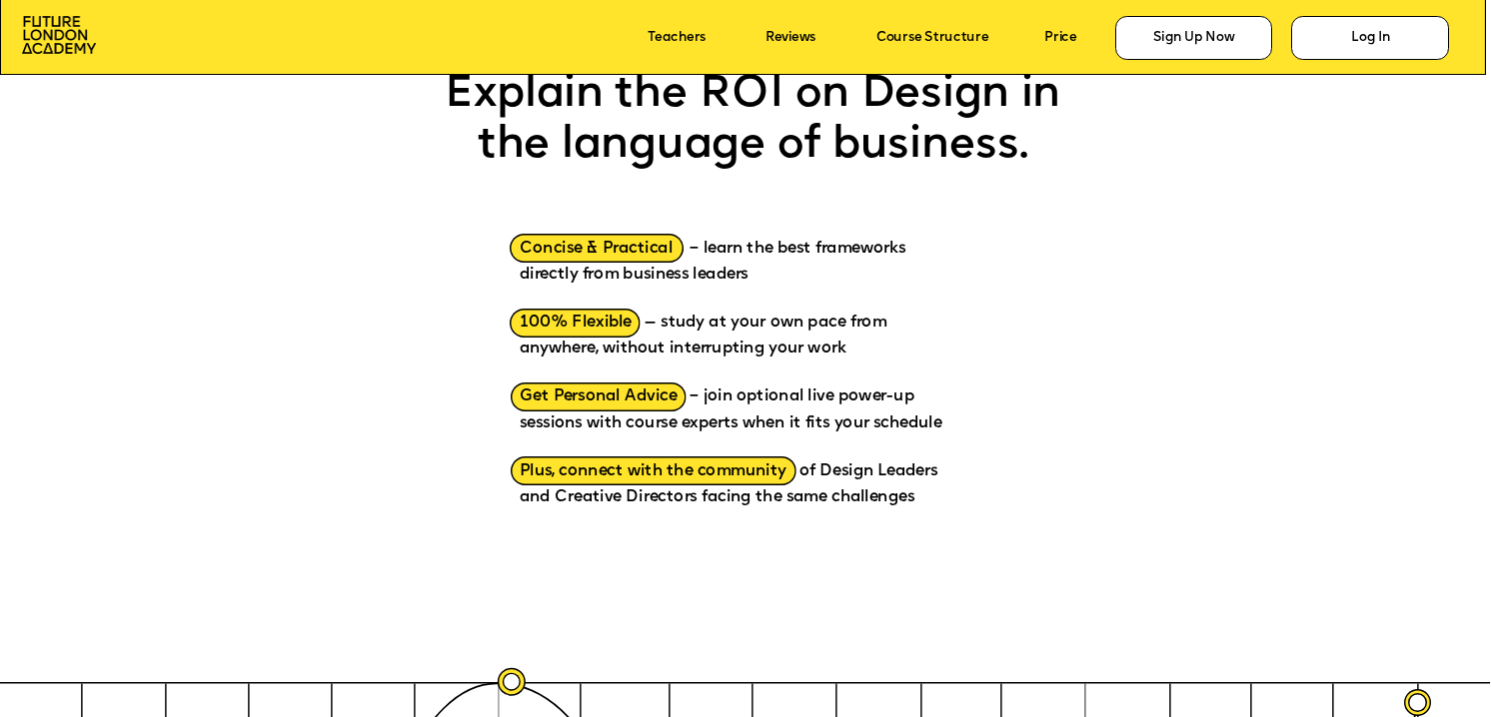
click at [914, 538] on p "Plus, connect with the community of Design Leaders and Creative Directors facin…" at bounding box center [740, 488] width 440 height 101
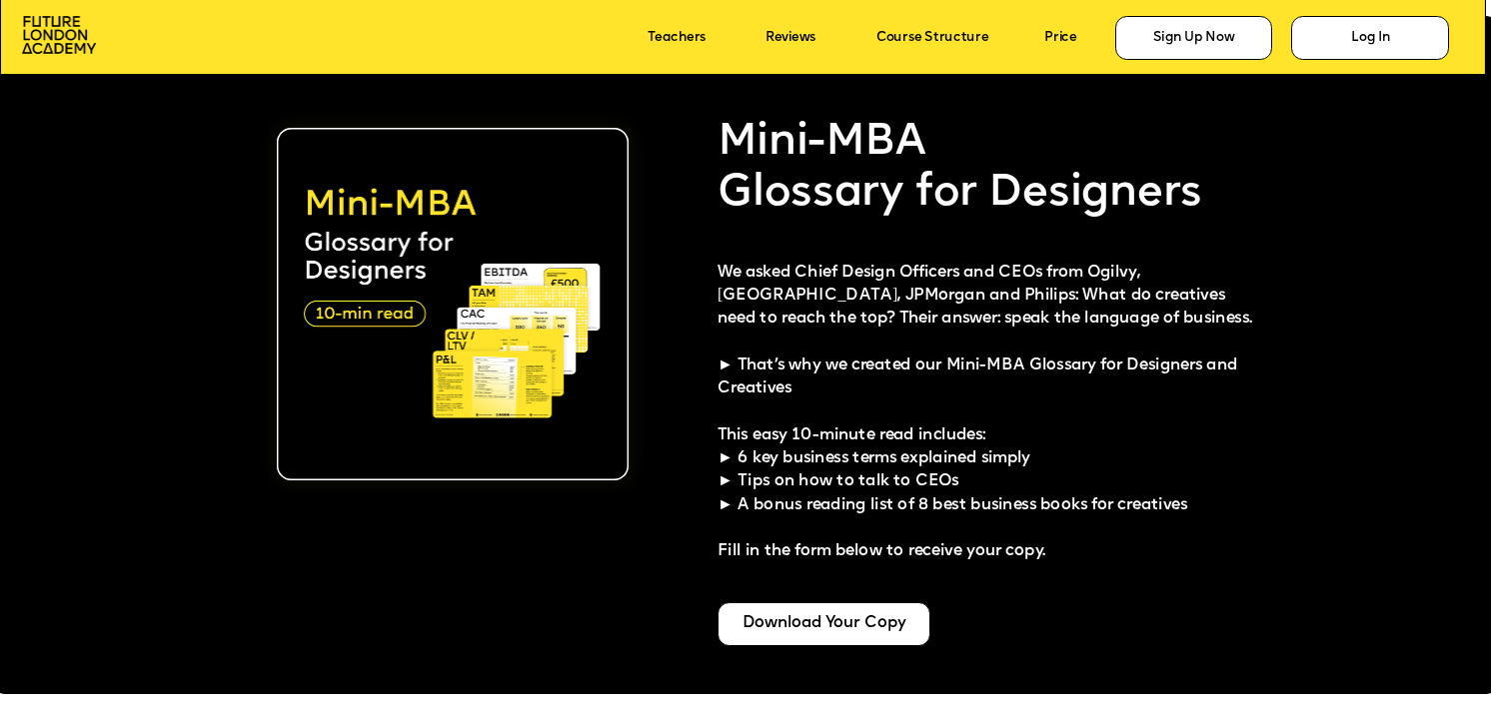
scroll to position [3860, 0]
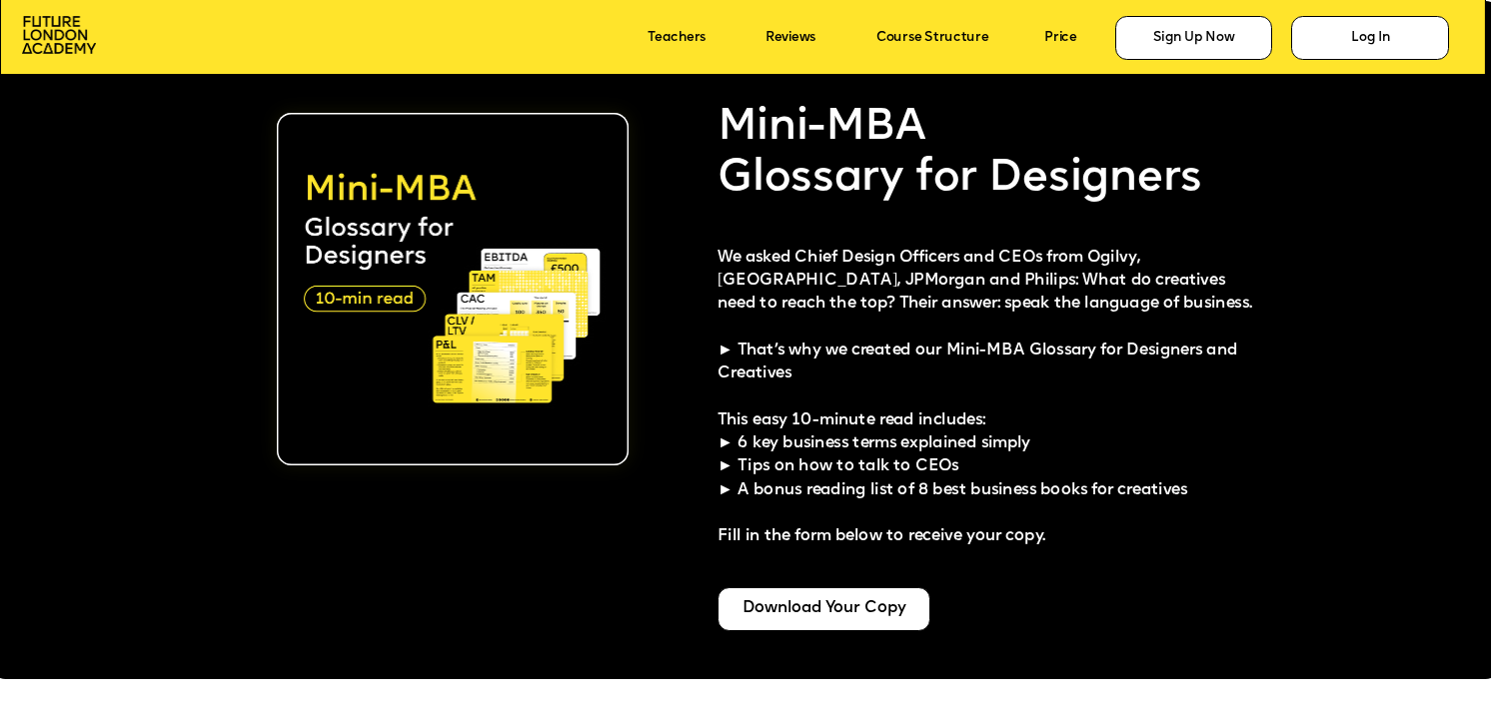
click at [723, 439] on span "This easy 10-minute read includes: ► 6 key business terms explained simply ► Ti…" at bounding box center [952, 479] width 470 height 133
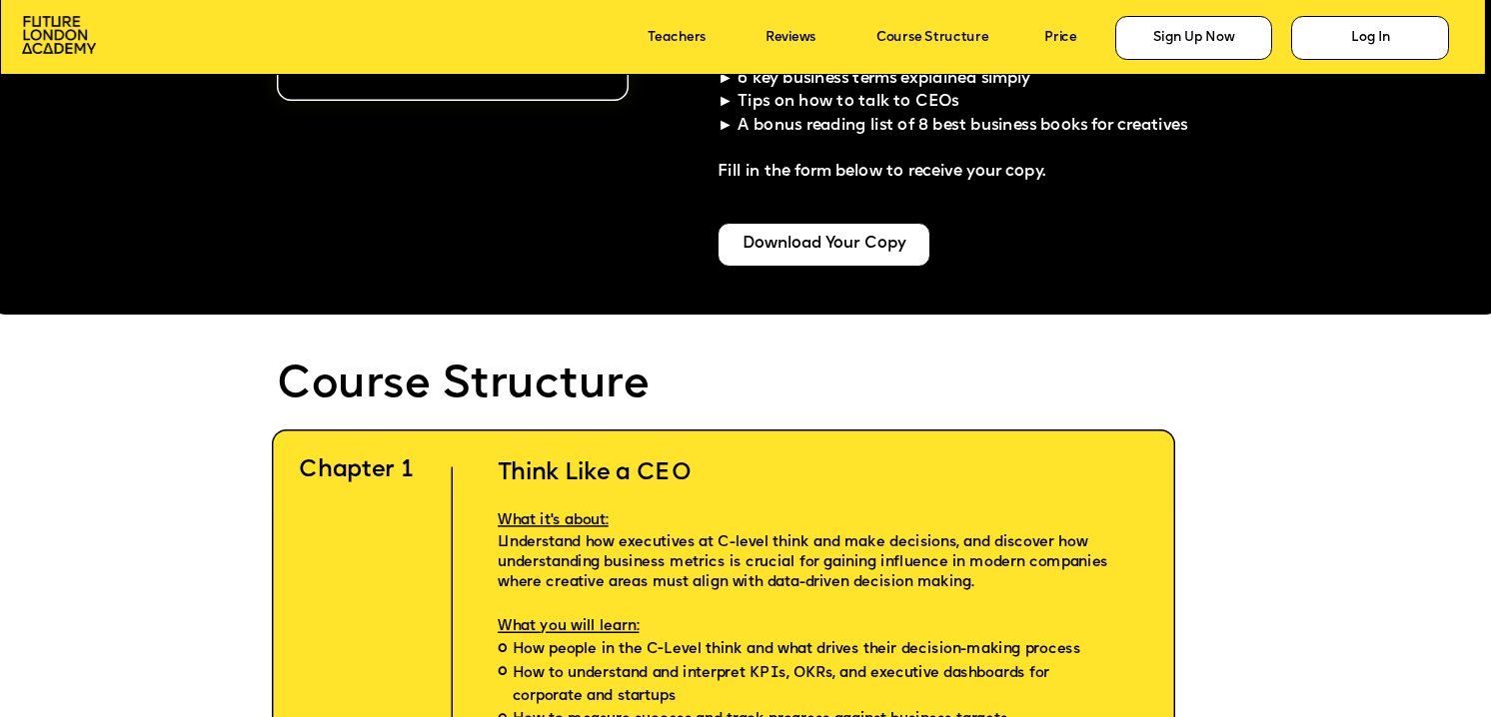
scroll to position [4262, 0]
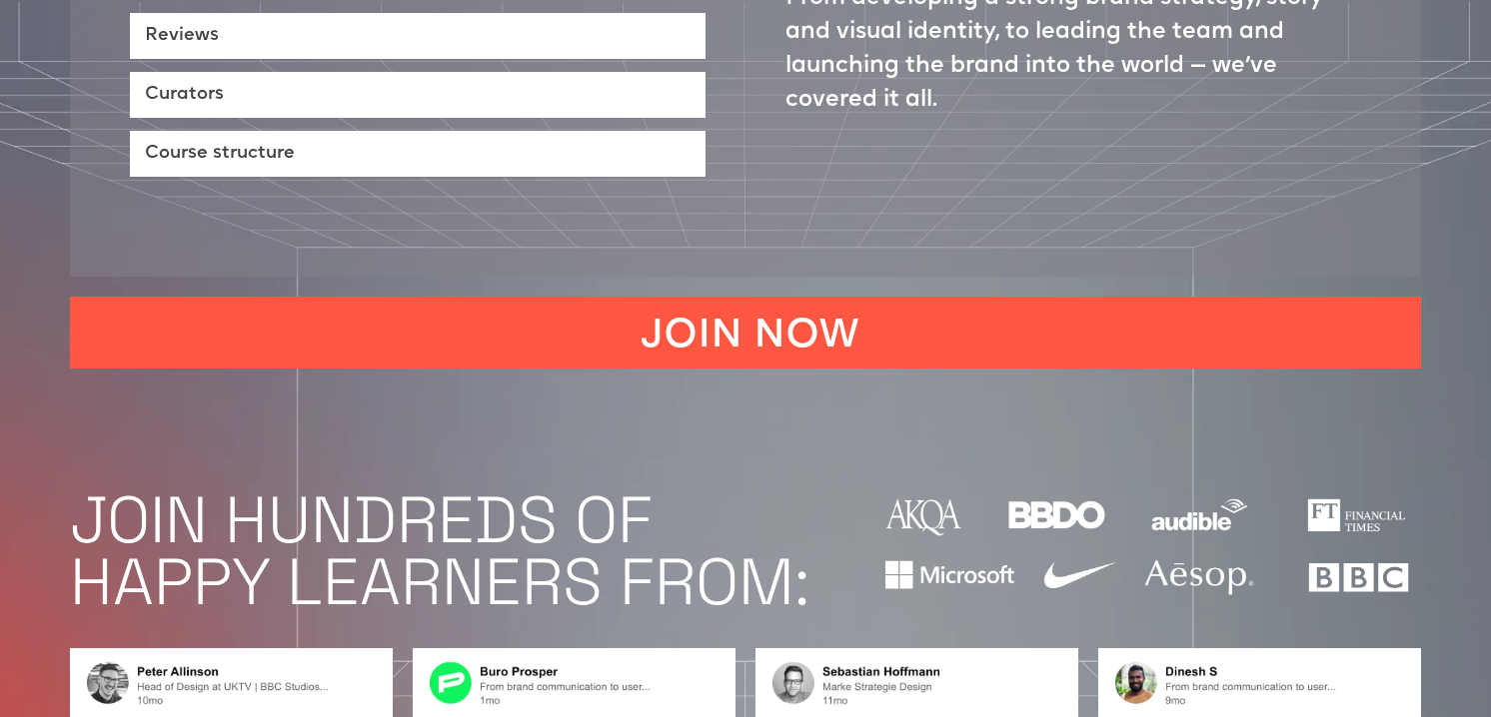
scroll to position [728, 0]
